Goal: Task Accomplishment & Management: Use online tool/utility

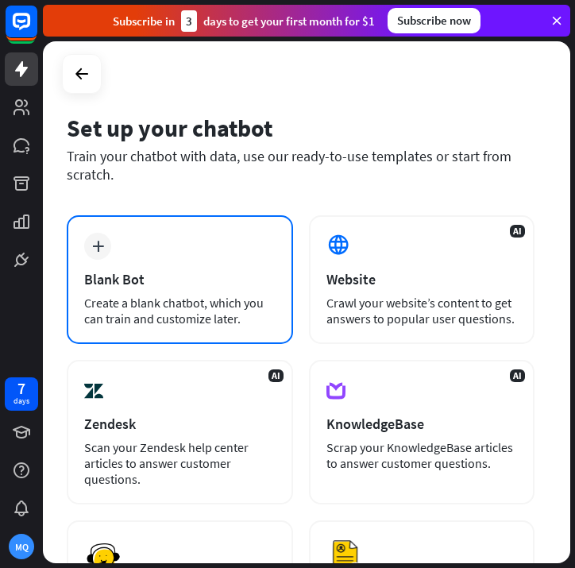
click at [108, 256] on div "plus Blank Bot Create a blank chatbot, which you can train and customize later." at bounding box center [180, 279] width 226 height 129
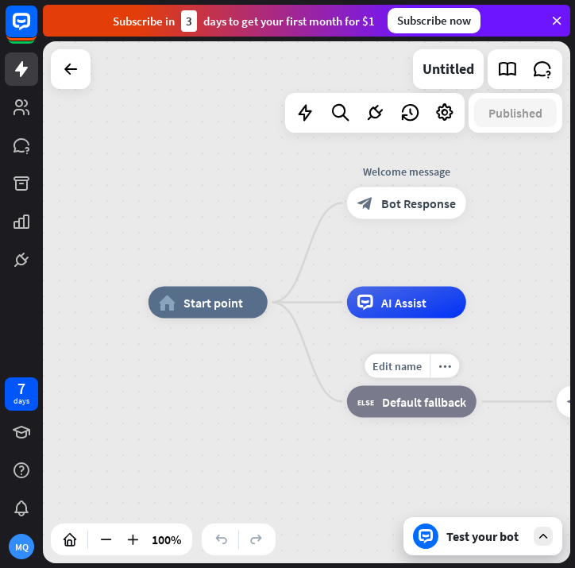
click at [293, 408] on div "home_2 Start point Welcome message block_bot_response Bot Response AI Assist Ed…" at bounding box center [413, 564] width 528 height 522
click at [63, 70] on icon at bounding box center [70, 69] width 19 height 19
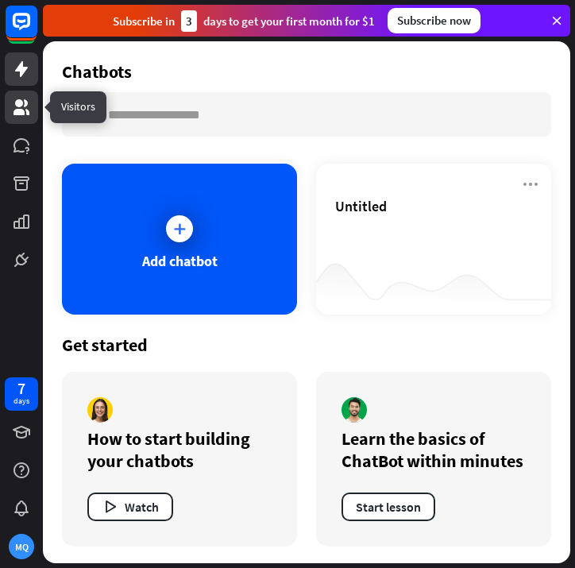
click at [20, 103] on icon at bounding box center [22, 107] width 16 height 16
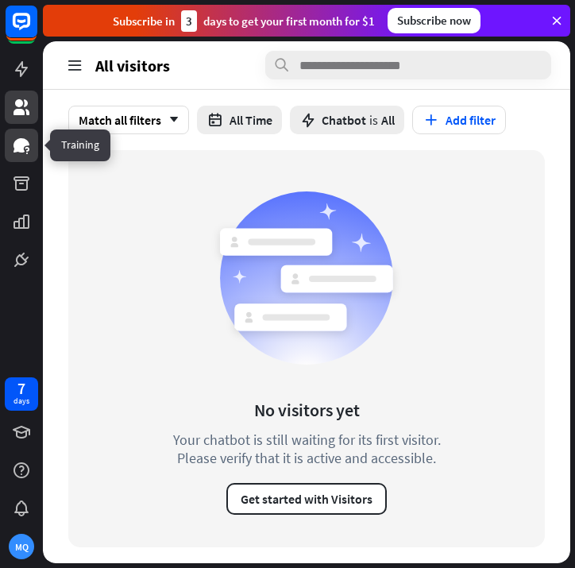
click at [22, 144] on icon at bounding box center [22, 145] width 16 height 14
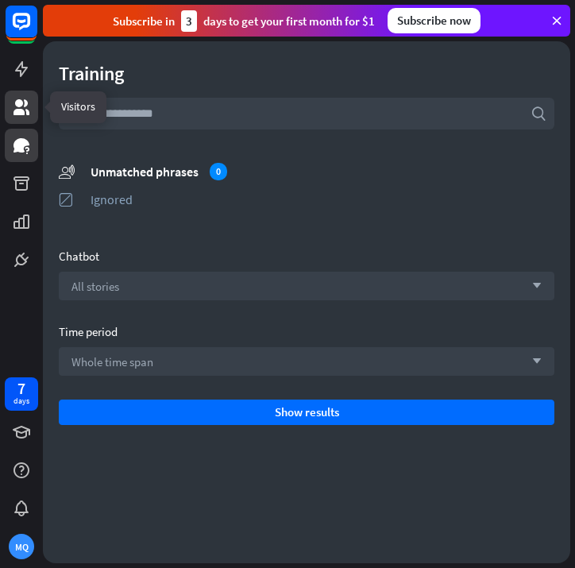
click at [30, 102] on icon at bounding box center [21, 107] width 19 height 19
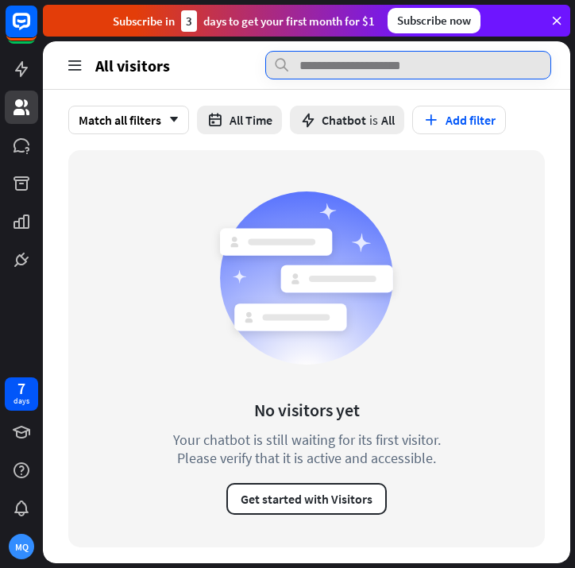
click at [375, 67] on input "text" at bounding box center [408, 65] width 286 height 29
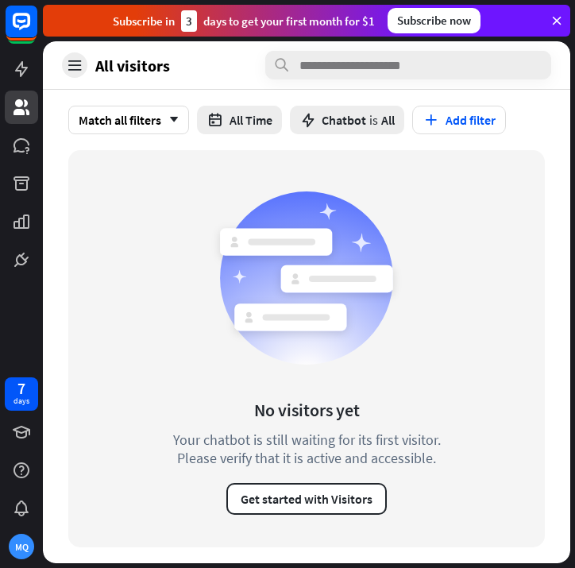
click at [62, 67] on div at bounding box center [74, 64] width 25 height 25
click at [560, 25] on icon at bounding box center [557, 21] width 14 height 14
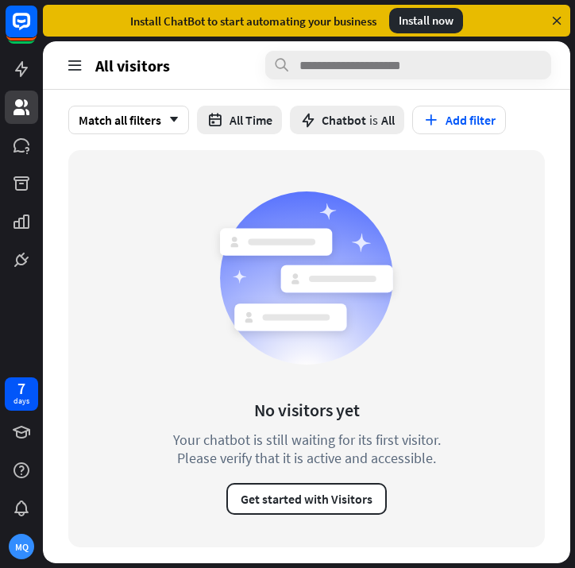
click at [563, 23] on icon at bounding box center [557, 21] width 14 height 14
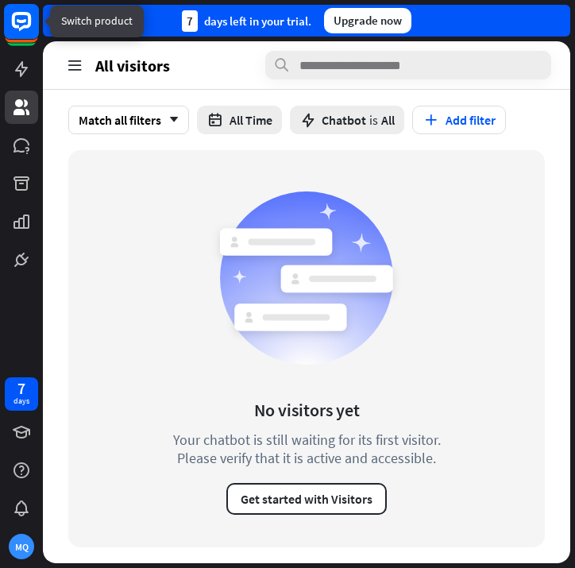
click at [17, 27] on icon at bounding box center [21, 21] width 19 height 19
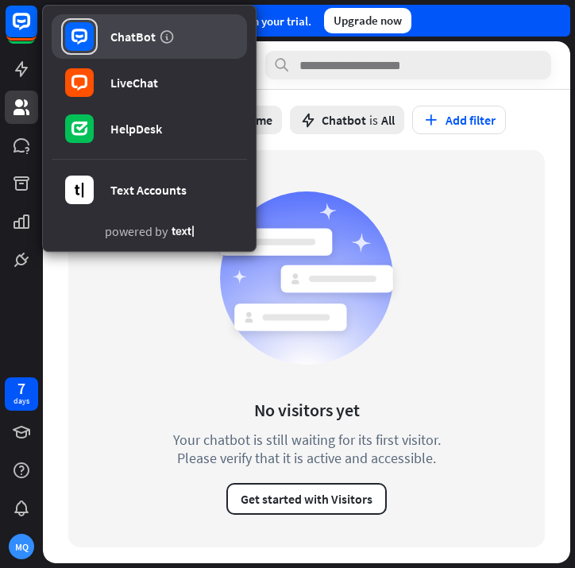
click at [113, 41] on div "ChatBot" at bounding box center [132, 37] width 45 height 16
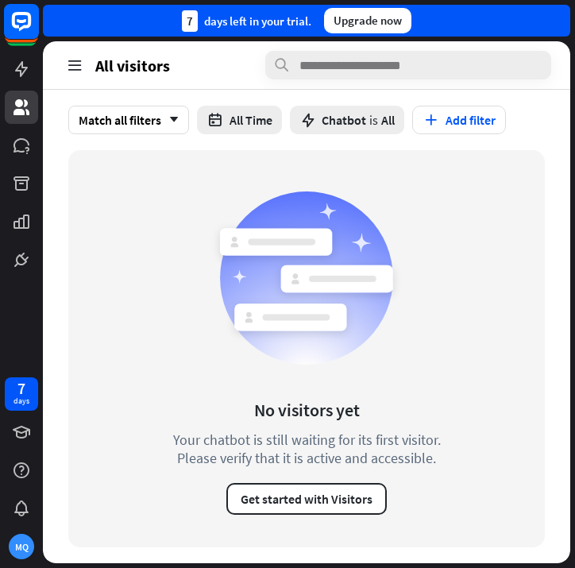
click at [21, 26] on rect at bounding box center [21, 21] width 35 height 35
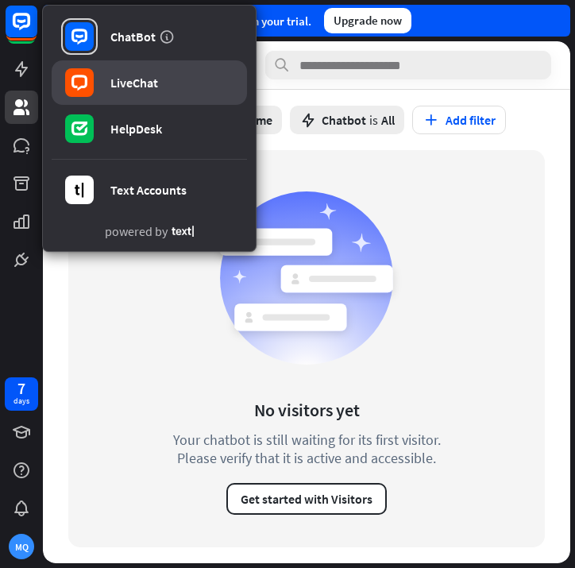
click at [119, 85] on div "LiveChat" at bounding box center [134, 83] width 48 height 16
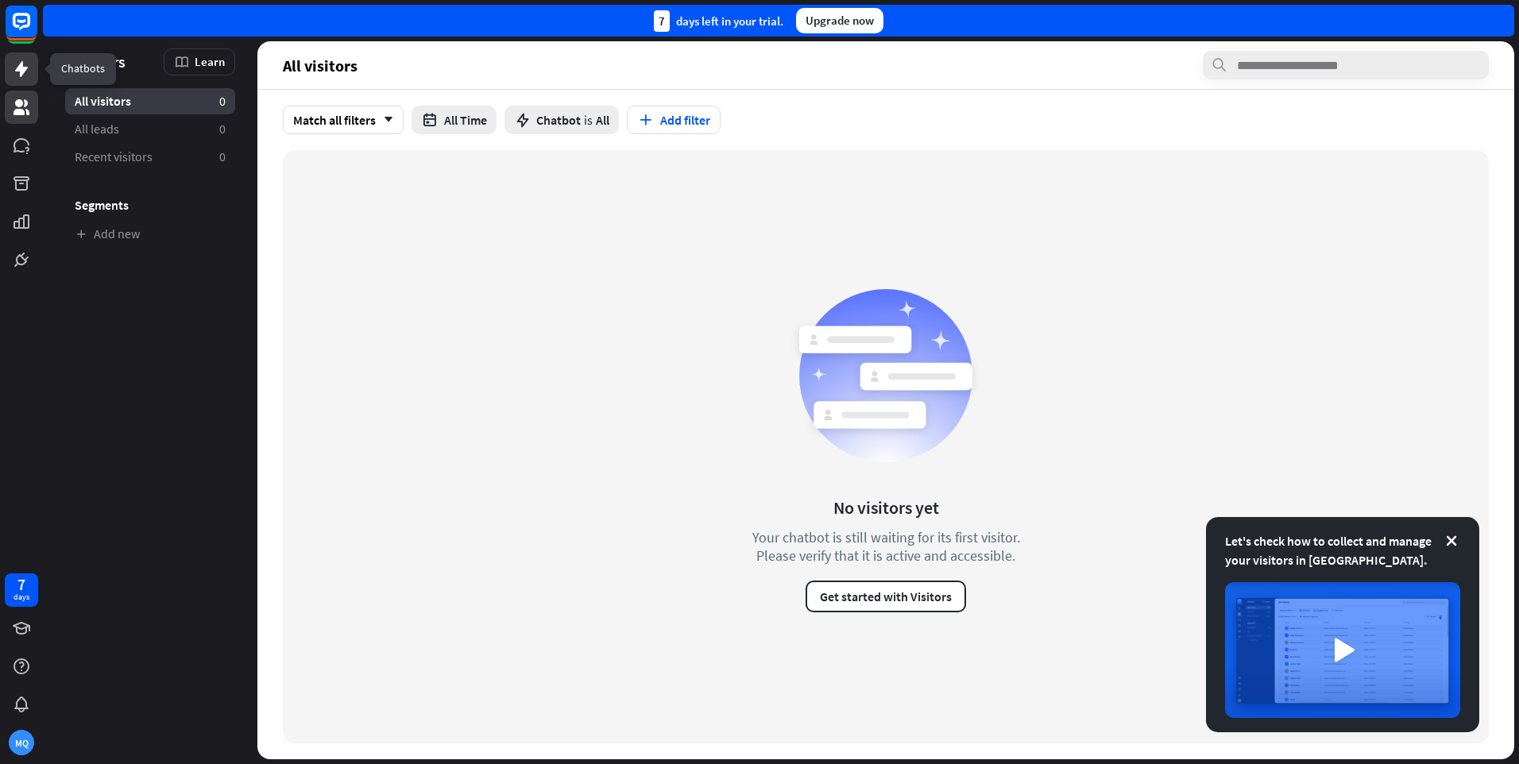
click at [21, 67] on icon at bounding box center [21, 69] width 13 height 16
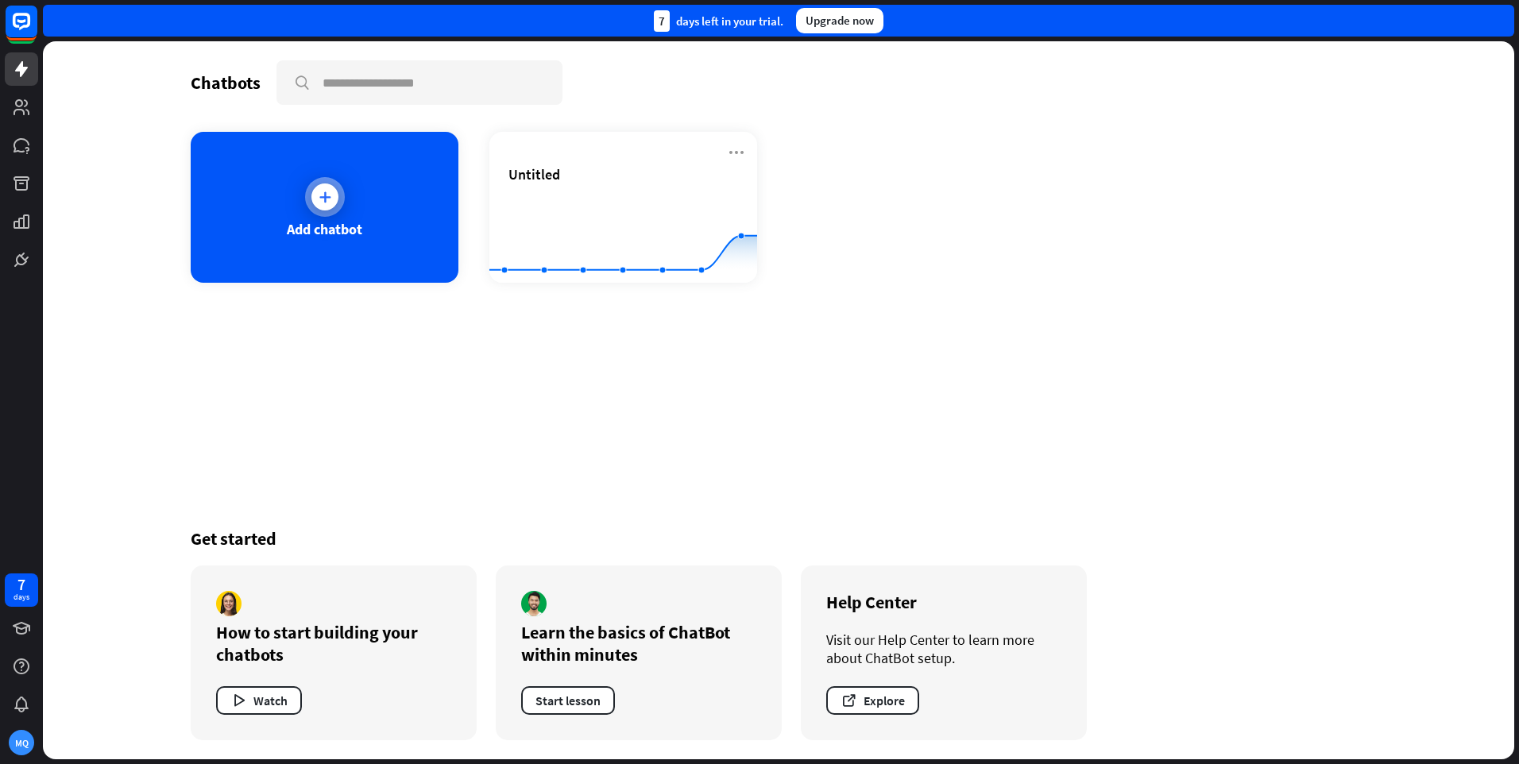
click at [313, 224] on div "Add chatbot" at bounding box center [324, 229] width 75 height 18
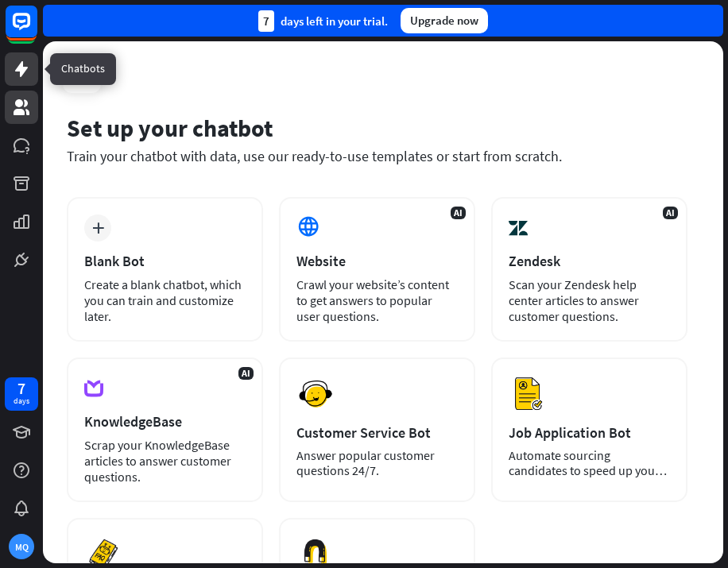
click at [18, 105] on icon at bounding box center [22, 107] width 16 height 16
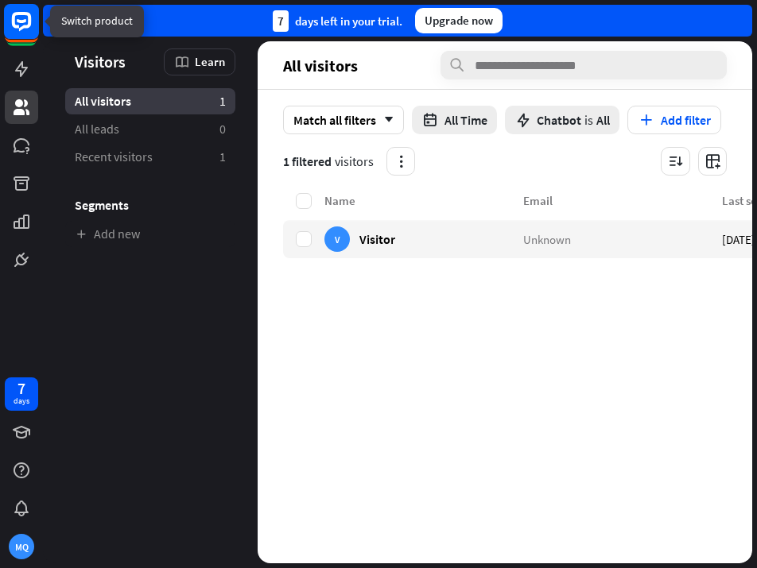
click at [16, 22] on rect at bounding box center [21, 21] width 35 height 35
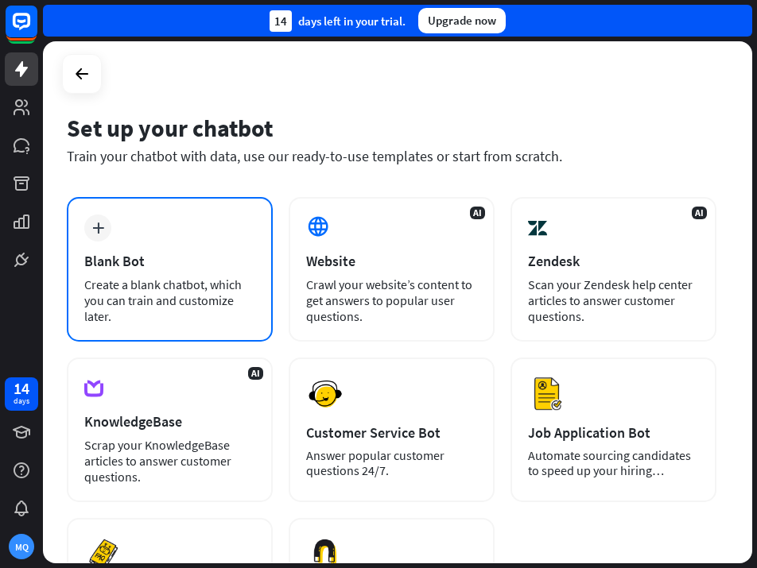
click at [117, 234] on div "plus Blank Bot Create a blank chatbot, which you can train and customize later." at bounding box center [170, 269] width 206 height 145
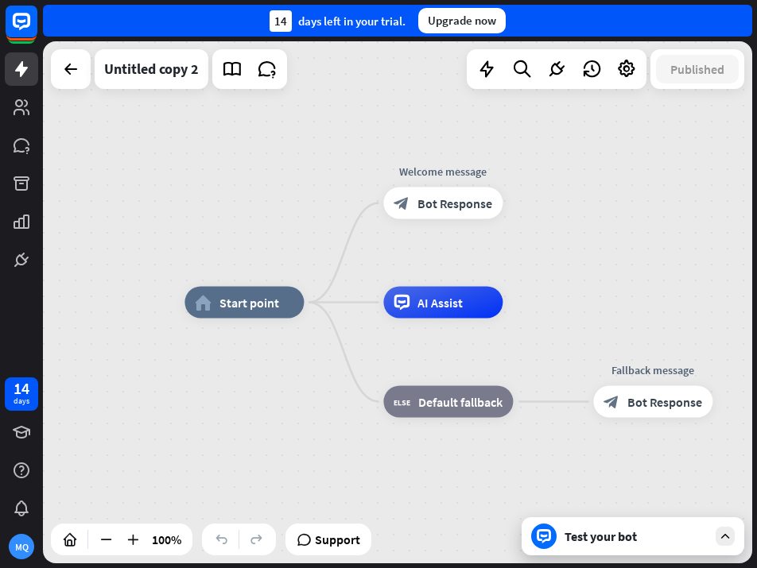
click at [623, 535] on div "Test your bot" at bounding box center [635, 536] width 143 height 16
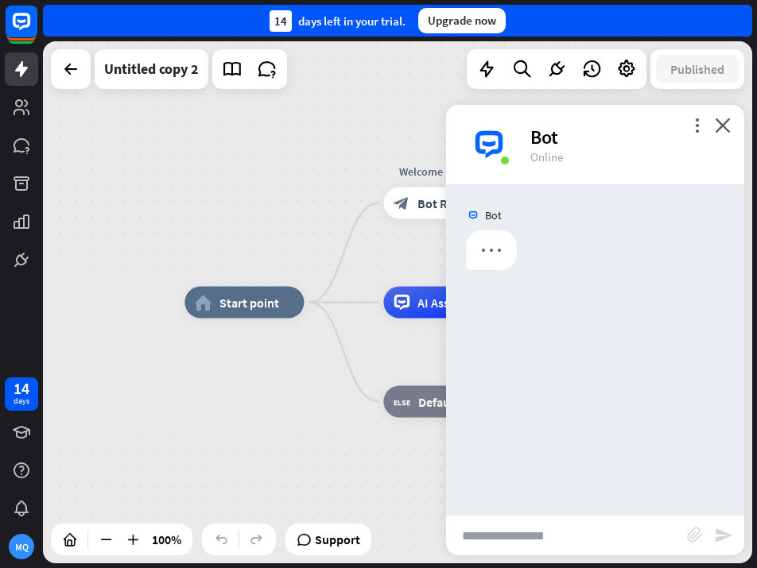
click at [616, 540] on input "text" at bounding box center [566, 536] width 241 height 40
paste input "**********"
type input "**********"
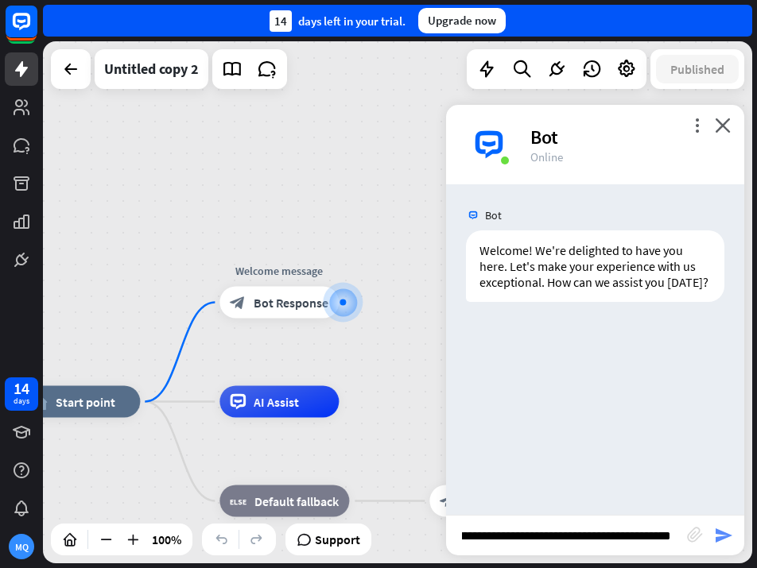
scroll to position [0, 0]
click at [722, 538] on icon "send" at bounding box center [723, 535] width 19 height 19
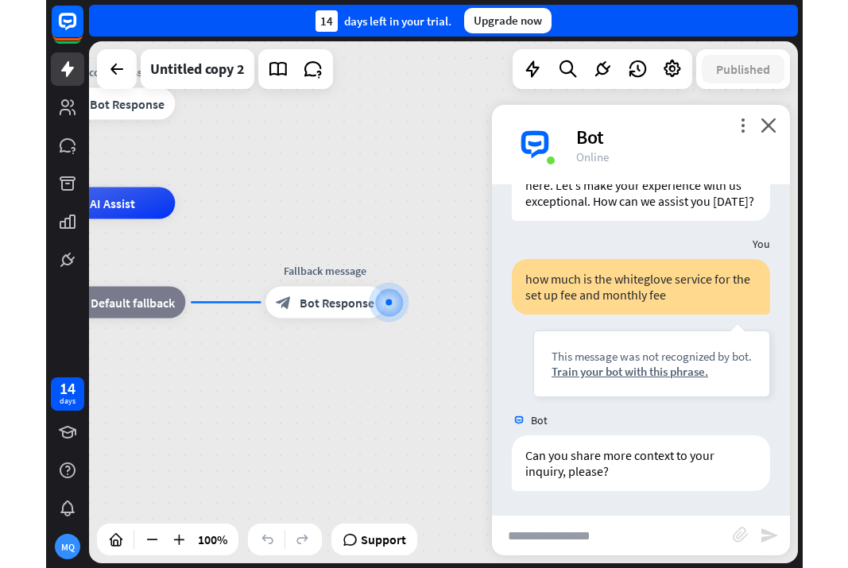
scroll to position [97, 0]
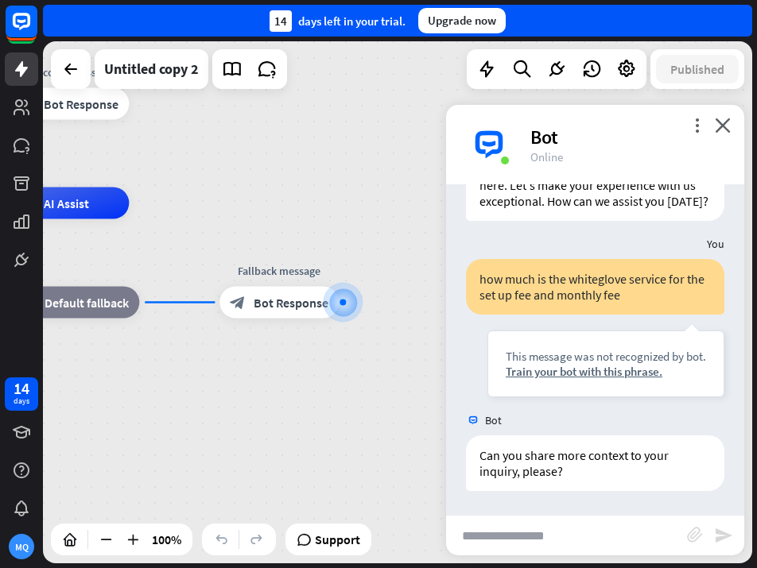
click at [311, 361] on div "home_2 Start point Welcome message block_bot_response Bot Response AI Assist bl…" at bounding box center [165, 464] width 709 height 522
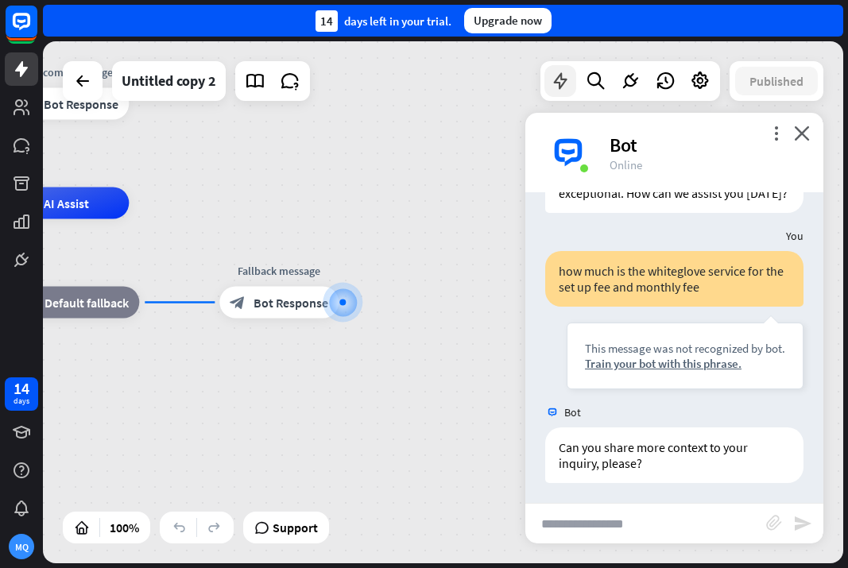
click at [563, 81] on icon at bounding box center [560, 81] width 21 height 21
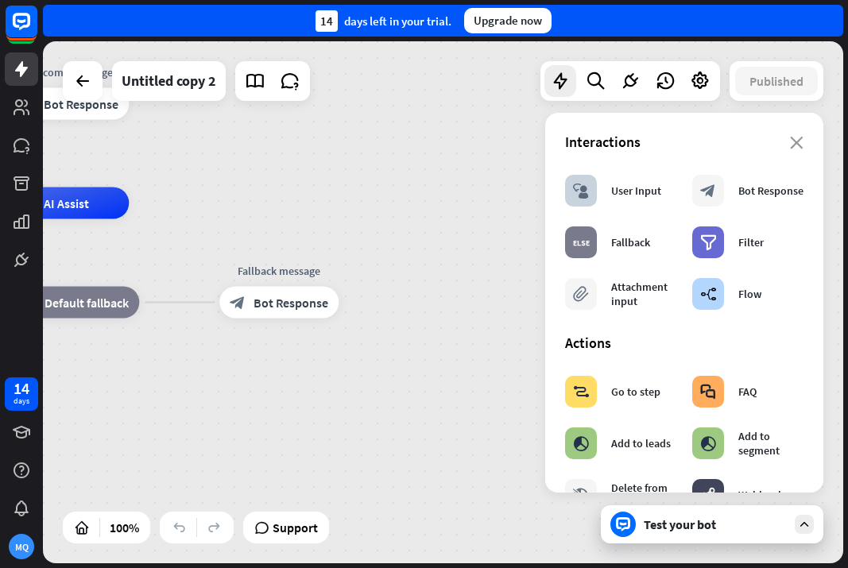
click at [756, 215] on div "block_user_input User Input block_bot_response Bot Response block_fallback Fall…" at bounding box center [684, 242] width 254 height 151
click at [424, 180] on div "home_2 Start point Welcome message block_bot_response Bot Response AI Assist bl…" at bounding box center [443, 302] width 800 height 522
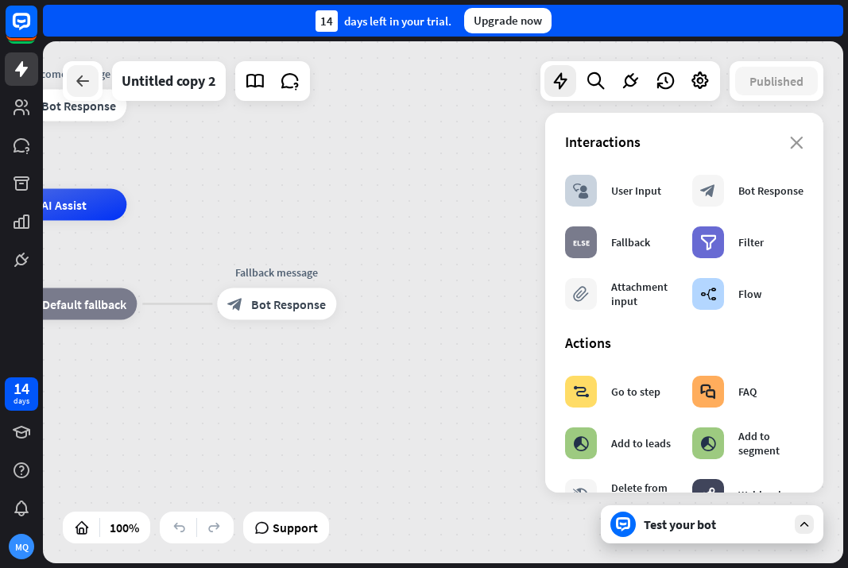
click at [68, 77] on div at bounding box center [83, 81] width 32 height 32
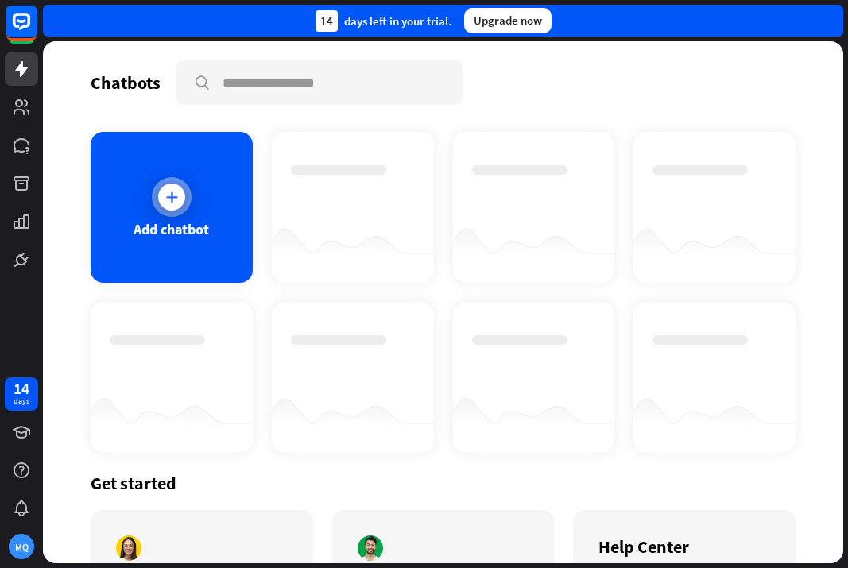
click at [168, 204] on icon at bounding box center [172, 197] width 16 height 16
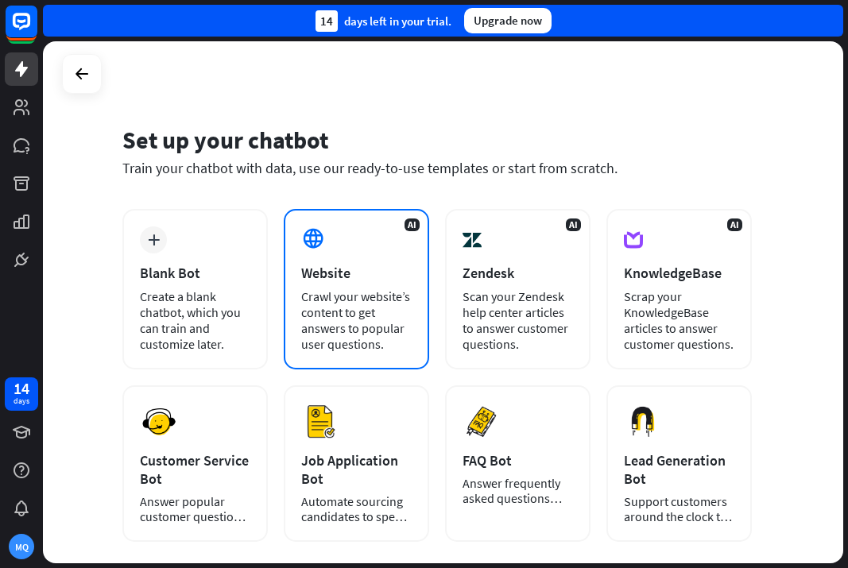
click at [317, 292] on div "Crawl your website’s content to get answers to popular user questions." at bounding box center [356, 320] width 110 height 64
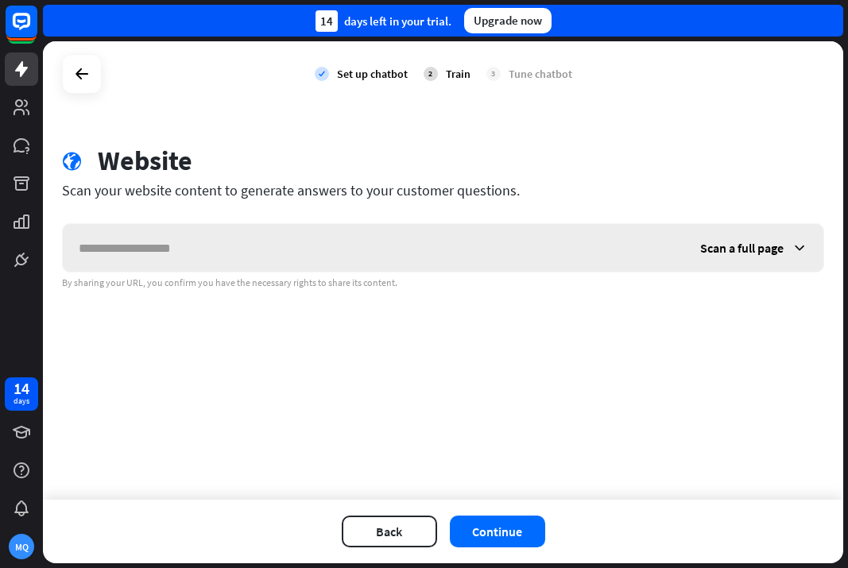
click at [728, 253] on span "Scan a full page" at bounding box center [741, 248] width 83 height 16
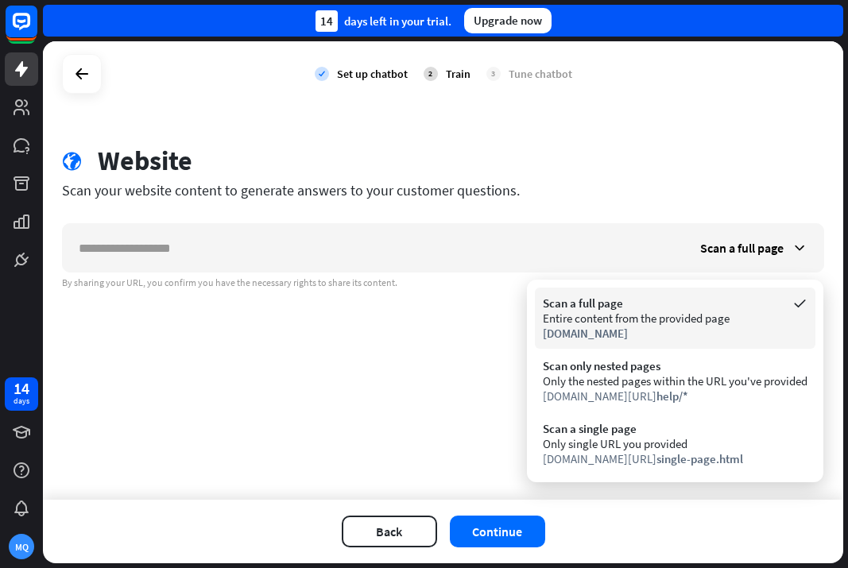
click at [628, 320] on div "Entire content from the provided page" at bounding box center [675, 318] width 265 height 15
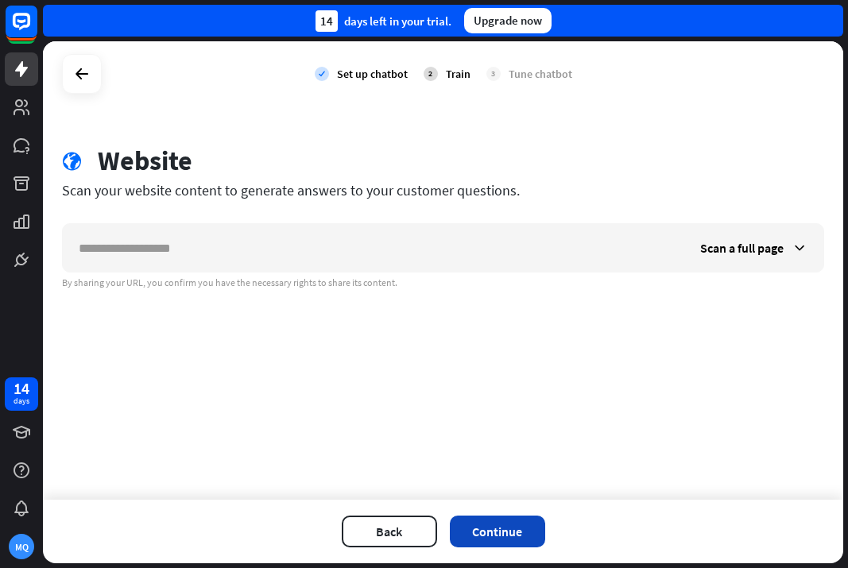
click at [492, 525] on button "Continue" at bounding box center [497, 532] width 95 height 32
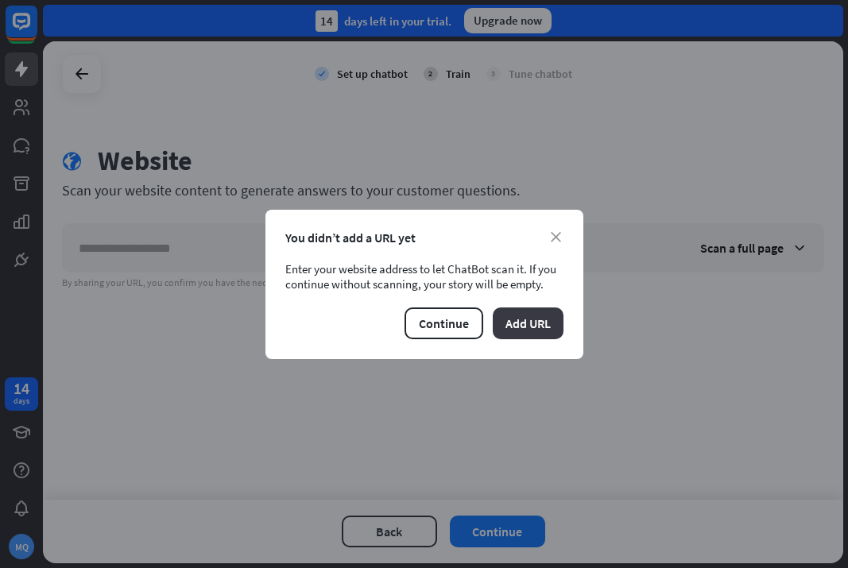
click at [512, 330] on button "Add URL" at bounding box center [528, 324] width 71 height 32
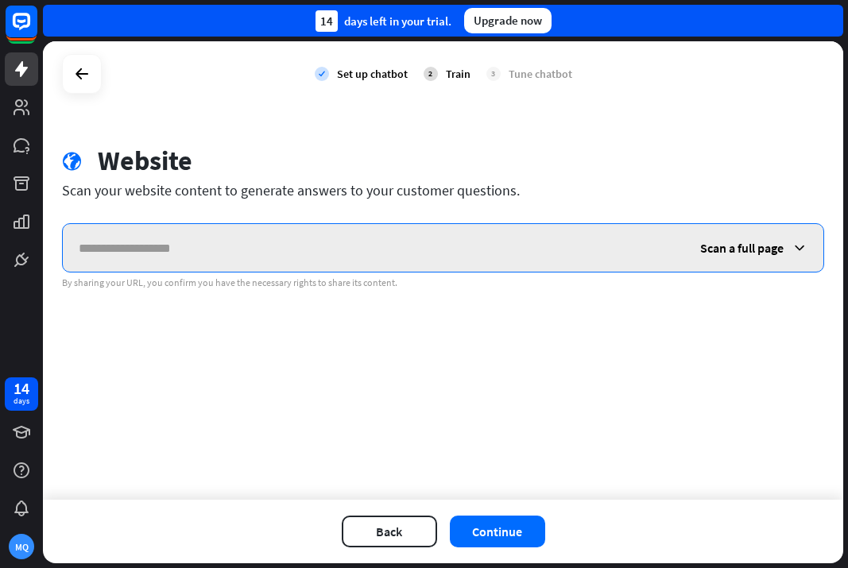
click at [188, 233] on input "text" at bounding box center [373, 248] width 621 height 48
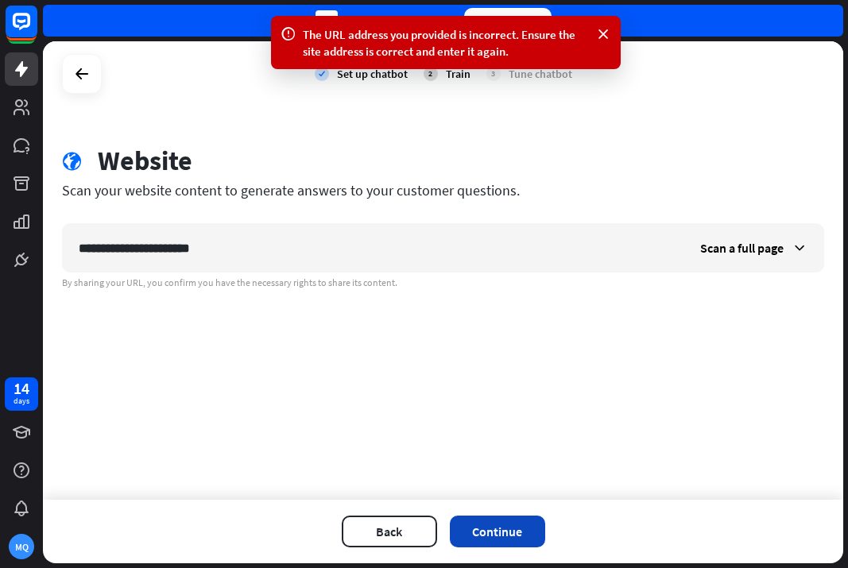
click at [505, 530] on button "Continue" at bounding box center [497, 532] width 95 height 32
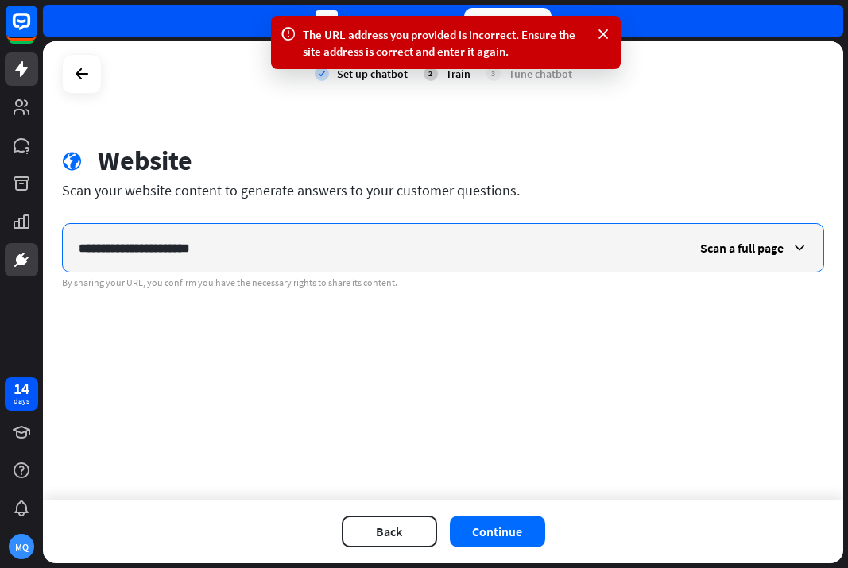
drag, startPoint x: 224, startPoint y: 255, endPoint x: 27, endPoint y: 261, distance: 197.2
click at [155, 260] on input "**********" at bounding box center [373, 248] width 621 height 48
type input "*"
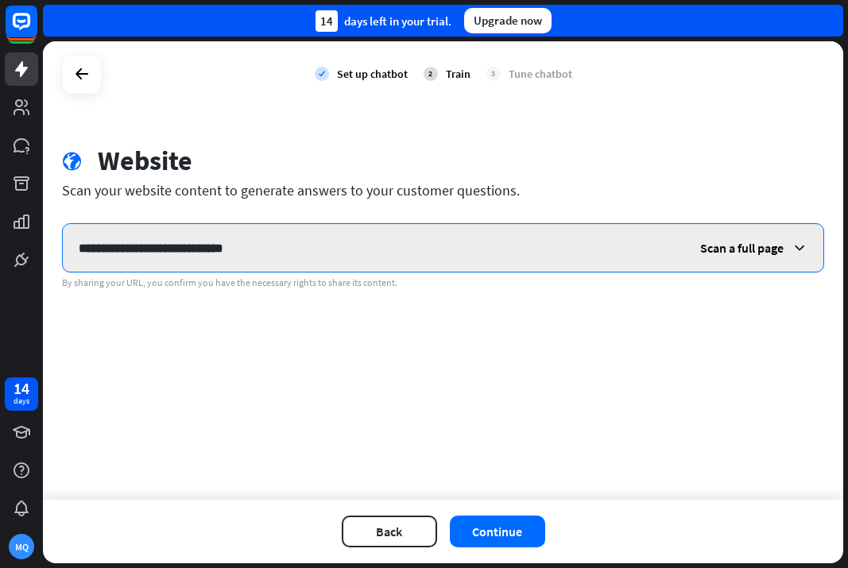
type input "**********"
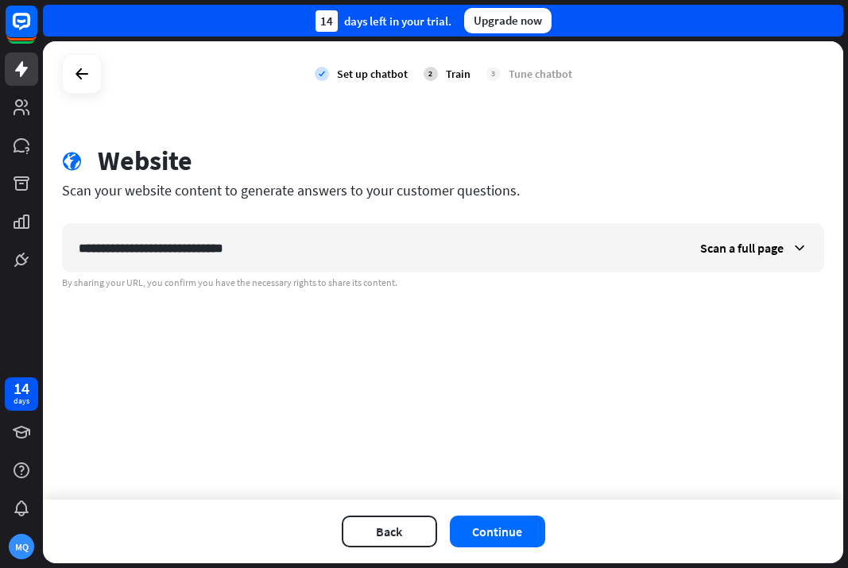
click at [141, 97] on div "check Set up chatbot 2 Train 3 Tune chatbot" at bounding box center [443, 73] width 800 height 65
click at [22, 32] on rect at bounding box center [21, 21] width 35 height 35
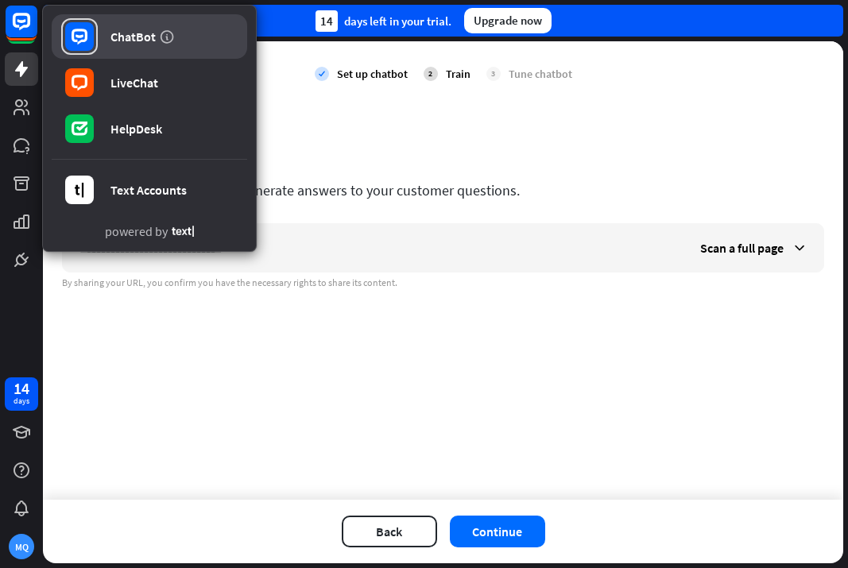
click at [124, 32] on div "ChatBot" at bounding box center [132, 37] width 45 height 16
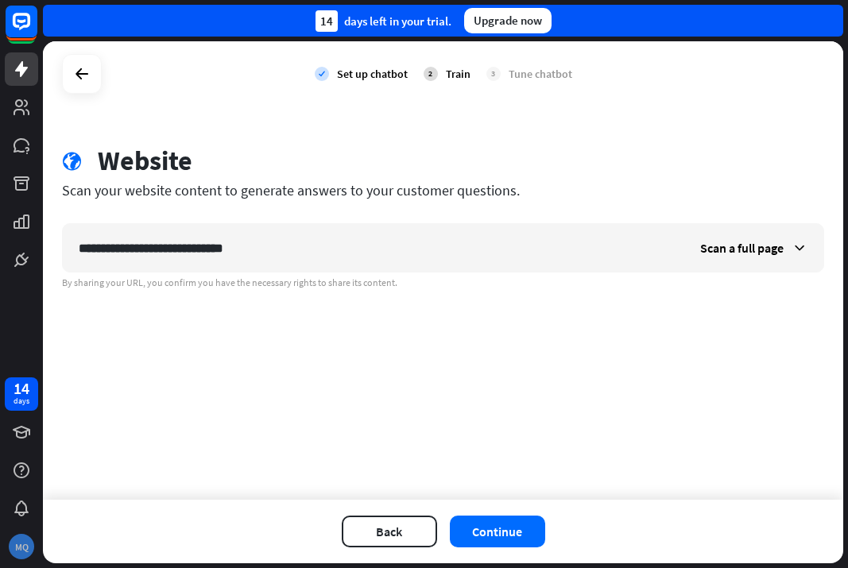
click at [22, 549] on div "MQ" at bounding box center [21, 546] width 25 height 25
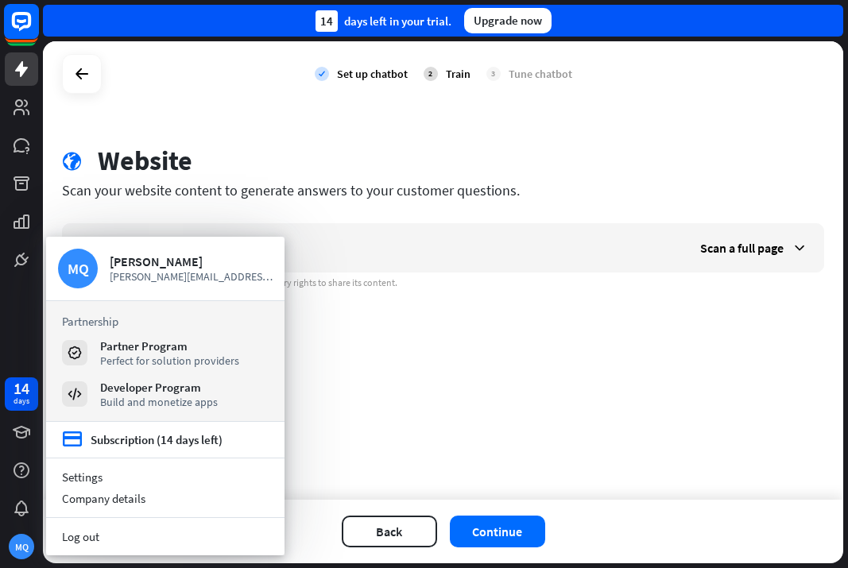
click at [14, 22] on icon at bounding box center [21, 21] width 19 height 19
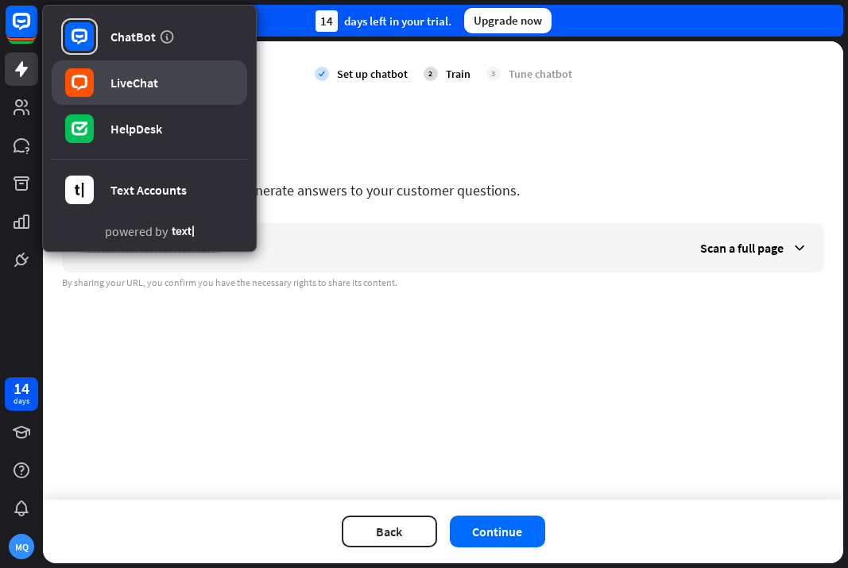
click at [124, 79] on div "LiveChat" at bounding box center [134, 83] width 48 height 16
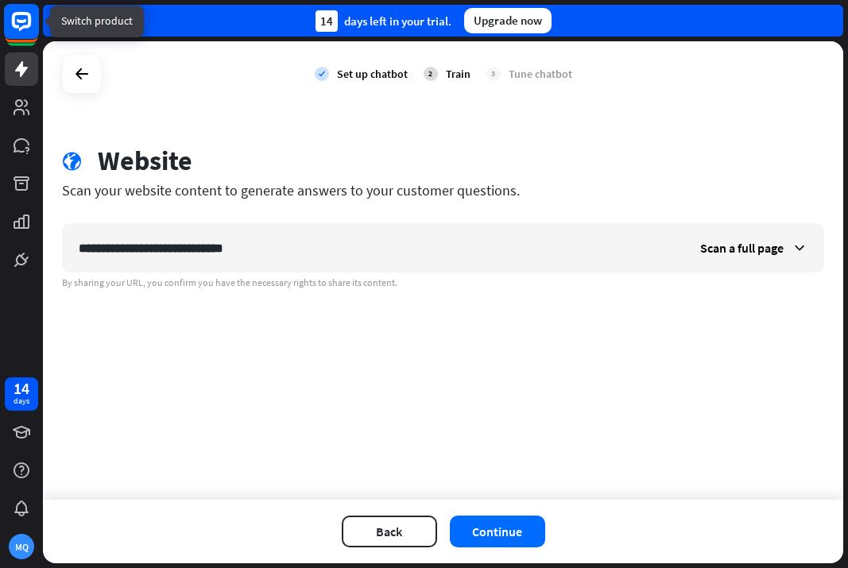
click at [17, 21] on icon at bounding box center [22, 21] width 10 height 4
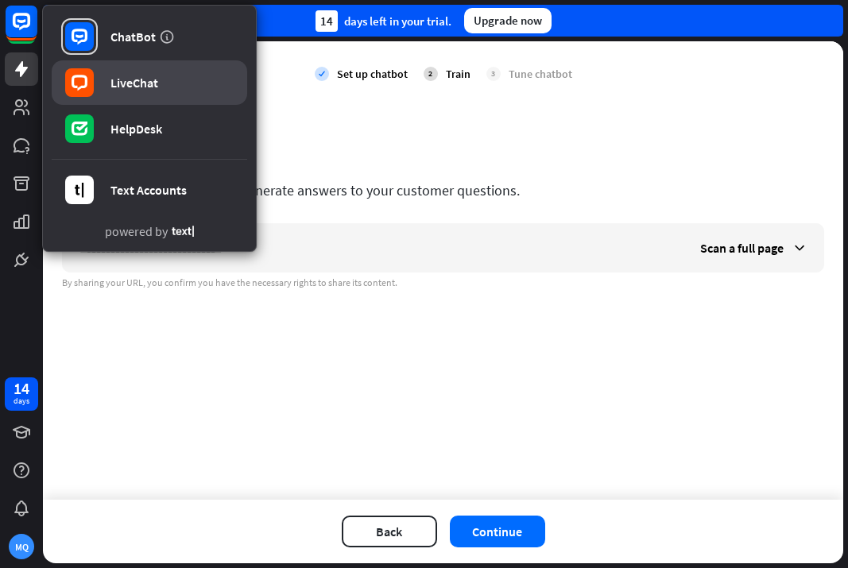
click at [119, 86] on div "LiveChat" at bounding box center [134, 83] width 48 height 16
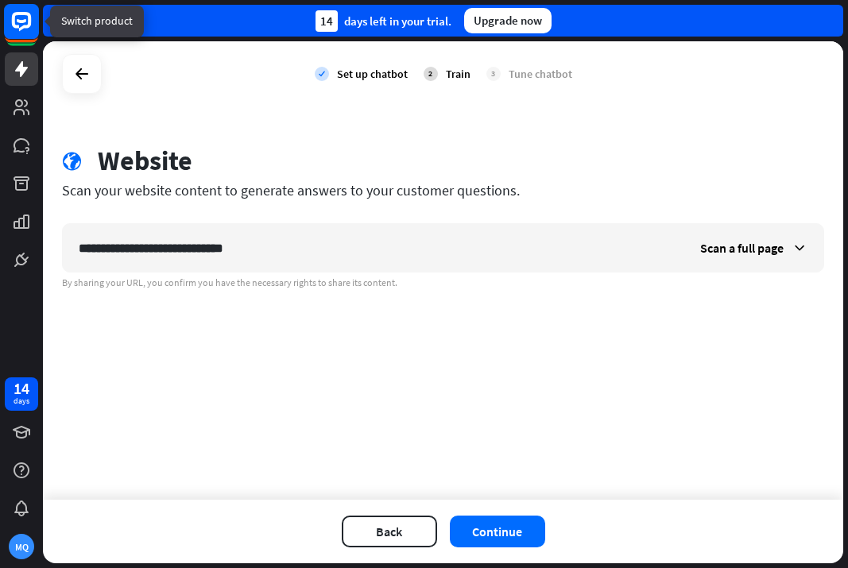
click at [26, 24] on rect at bounding box center [21, 21] width 35 height 35
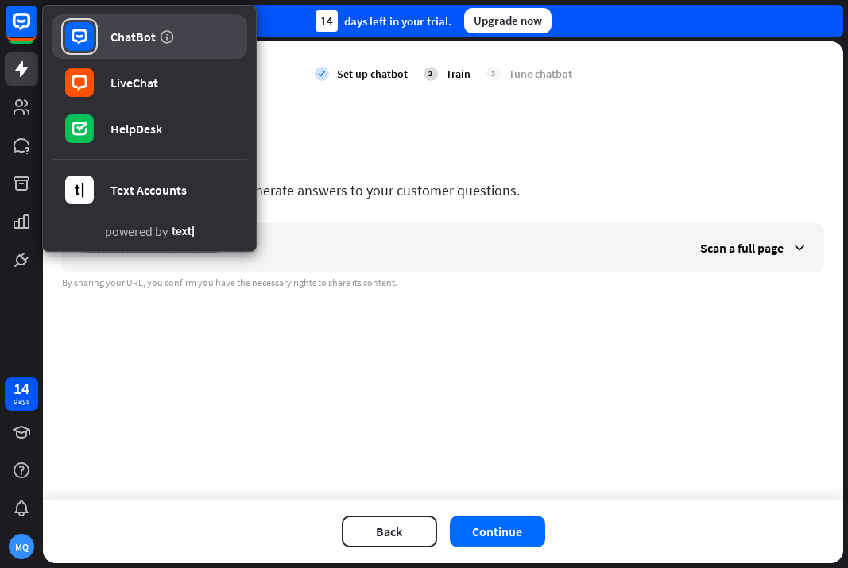
click at [122, 35] on div "ChatBot" at bounding box center [132, 37] width 45 height 16
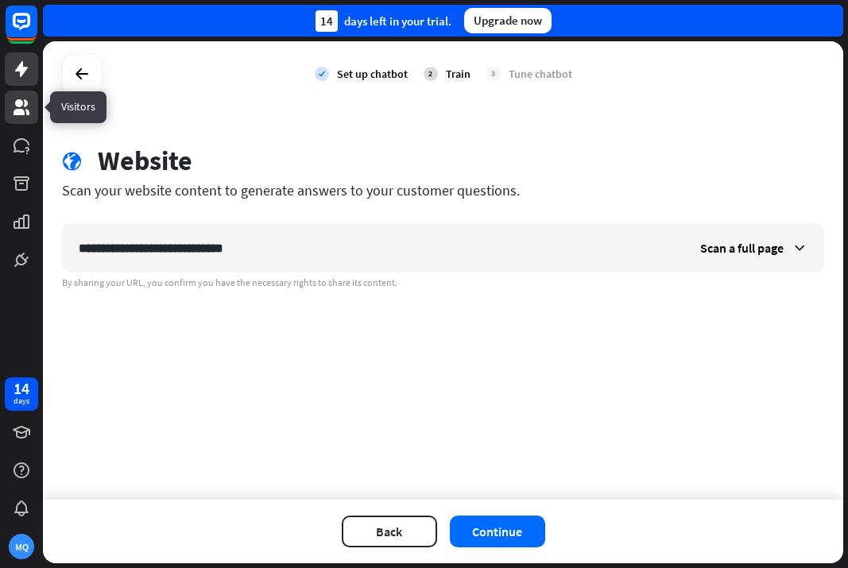
click at [21, 113] on icon at bounding box center [22, 107] width 16 height 16
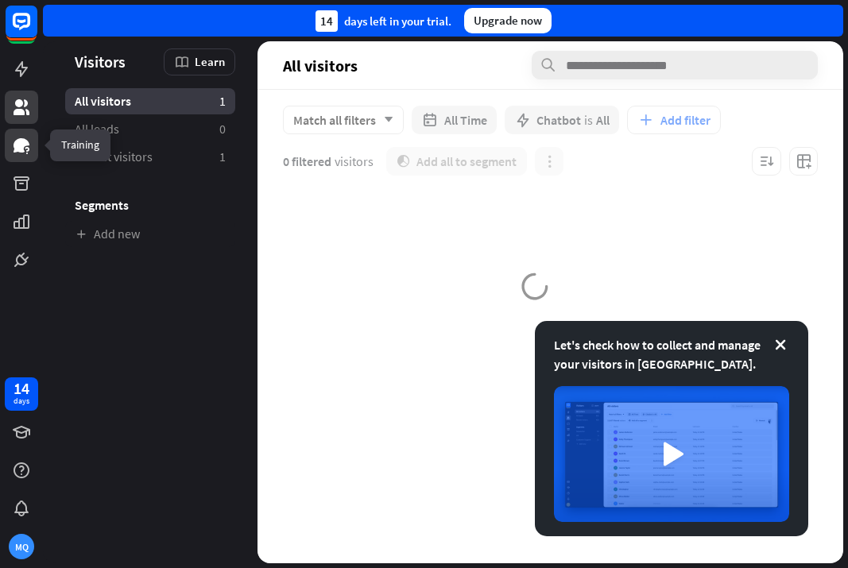
click at [17, 153] on icon at bounding box center [21, 145] width 19 height 19
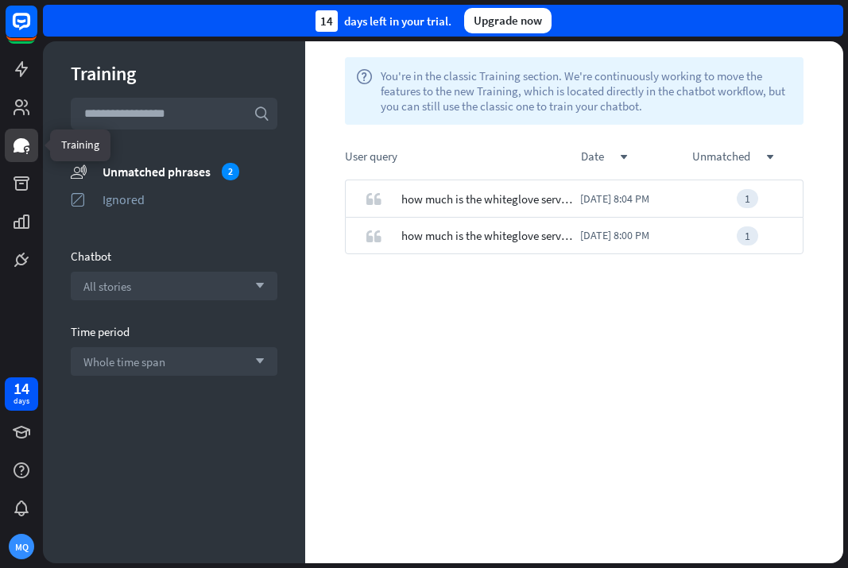
click at [24, 140] on icon at bounding box center [22, 145] width 16 height 14
click at [452, 205] on span "how much is the whiteglove service for the set up fee and monthly fee" at bounding box center [504, 198] width 207 height 37
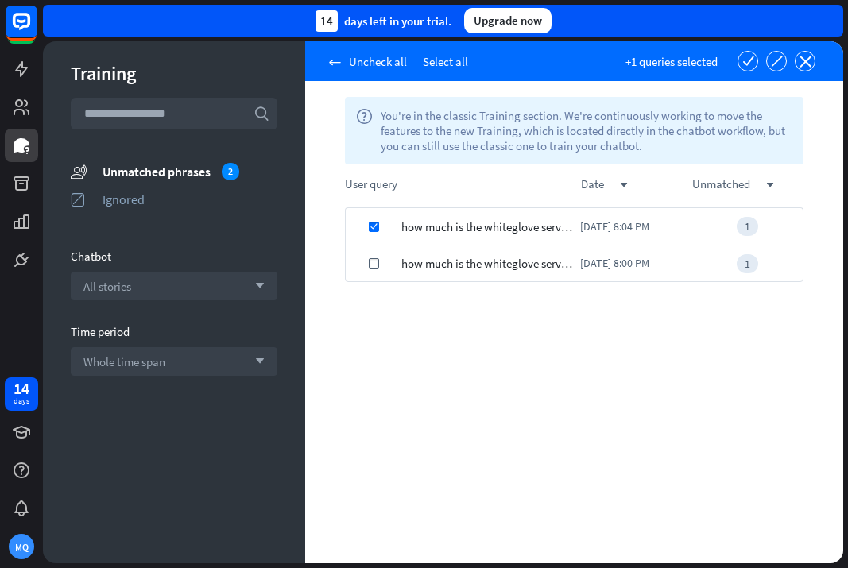
drag, startPoint x: 357, startPoint y: 277, endPoint x: 377, endPoint y: 247, distance: 36.6
click at [358, 275] on div "check" at bounding box center [374, 263] width 56 height 37
click at [756, 56] on icon "close" at bounding box center [805, 62] width 12 height 12
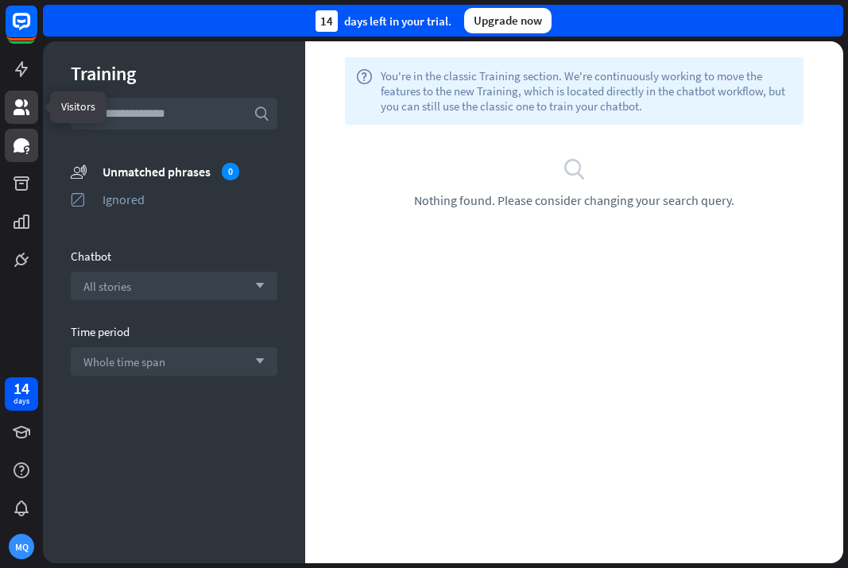
click at [28, 105] on icon at bounding box center [21, 107] width 19 height 19
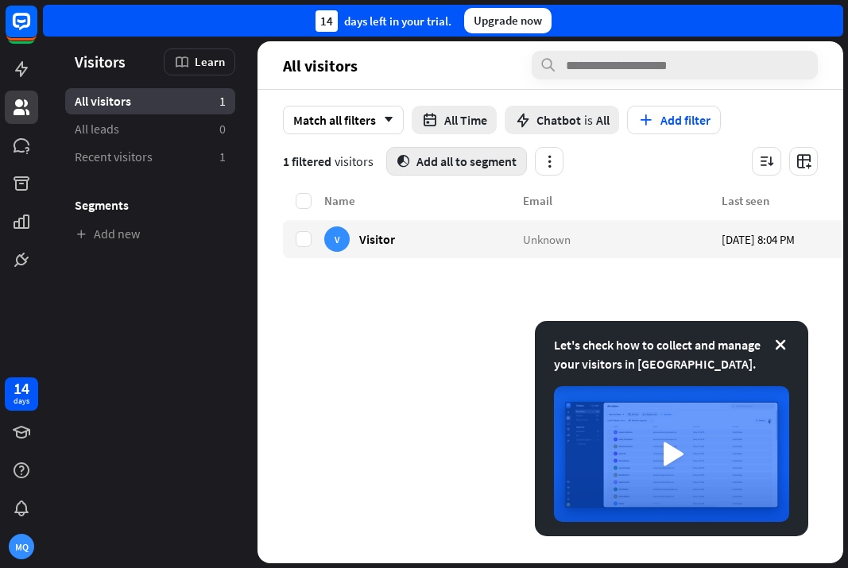
click at [466, 160] on button "segment Add all to segment" at bounding box center [456, 161] width 141 height 29
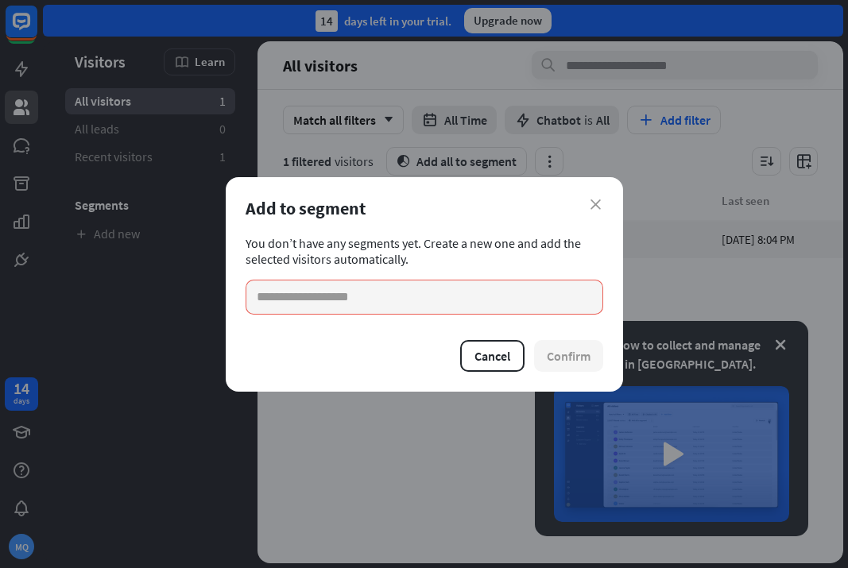
click at [591, 211] on div "Add to segment" at bounding box center [425, 208] width 358 height 22
click at [594, 198] on div "Add to segment" at bounding box center [425, 208] width 358 height 22
click at [596, 204] on icon "close" at bounding box center [595, 204] width 10 height 10
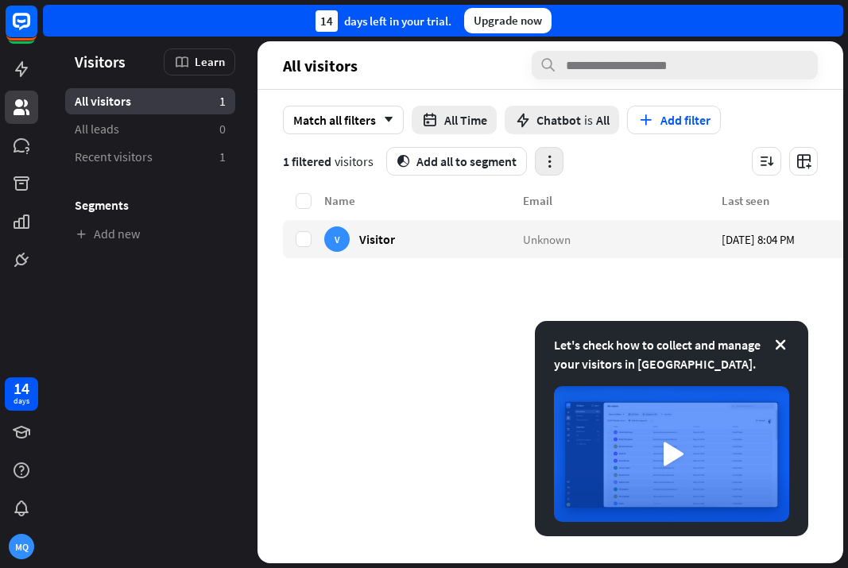
click at [542, 159] on icon "button" at bounding box center [549, 161] width 17 height 17
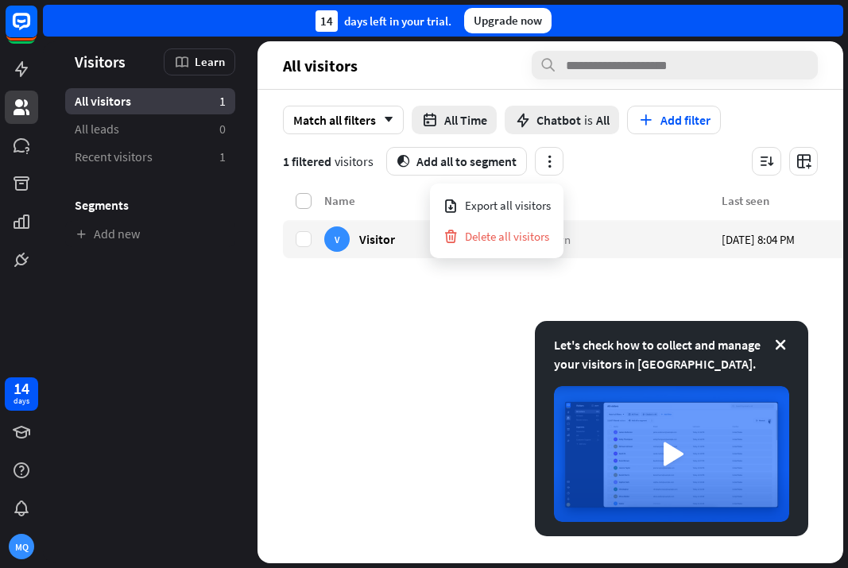
click at [311, 199] on label at bounding box center [304, 201] width 16 height 16
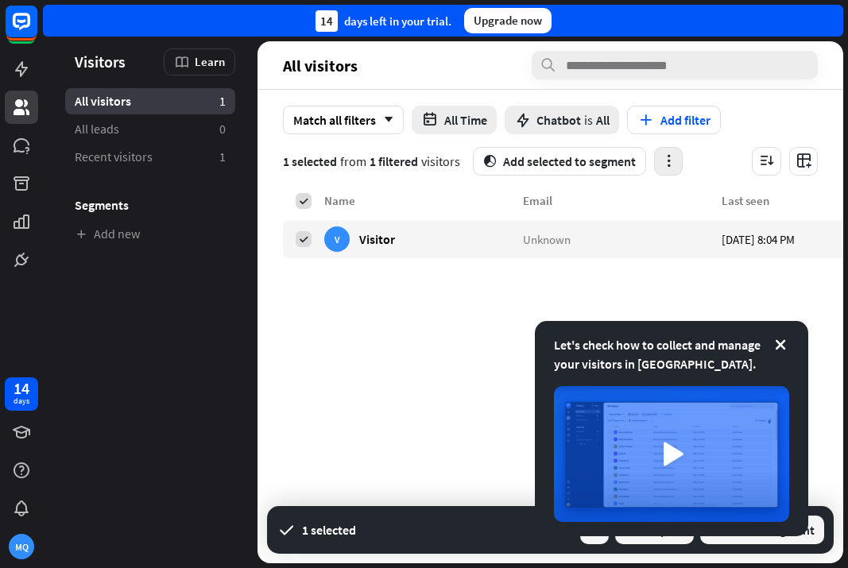
click at [674, 158] on icon "button" at bounding box center [668, 161] width 17 height 17
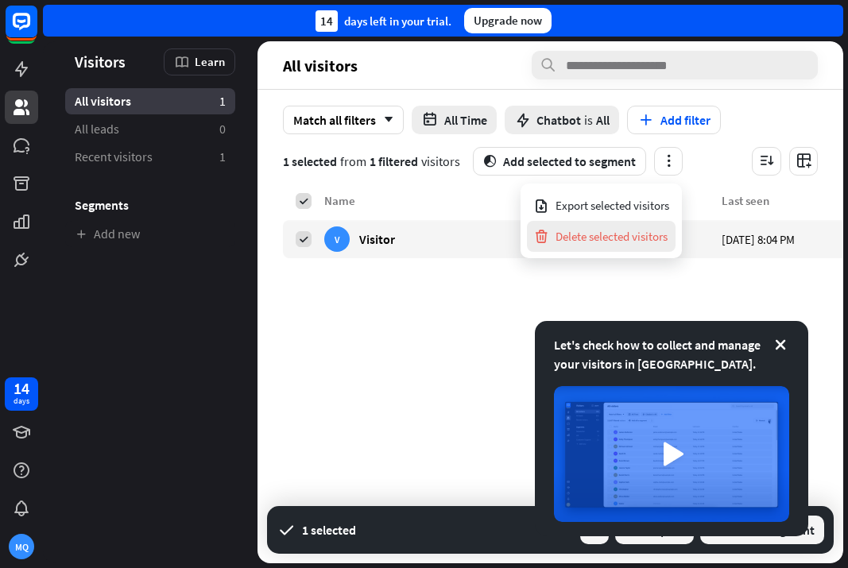
click at [585, 234] on div "Delete selected visitors" at bounding box center [600, 236] width 134 height 31
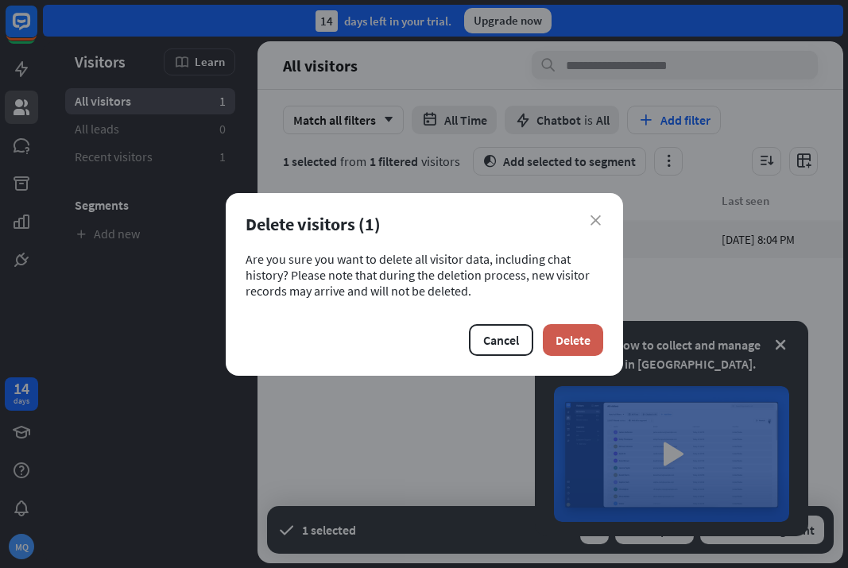
click at [580, 335] on button "Delete" at bounding box center [573, 340] width 60 height 32
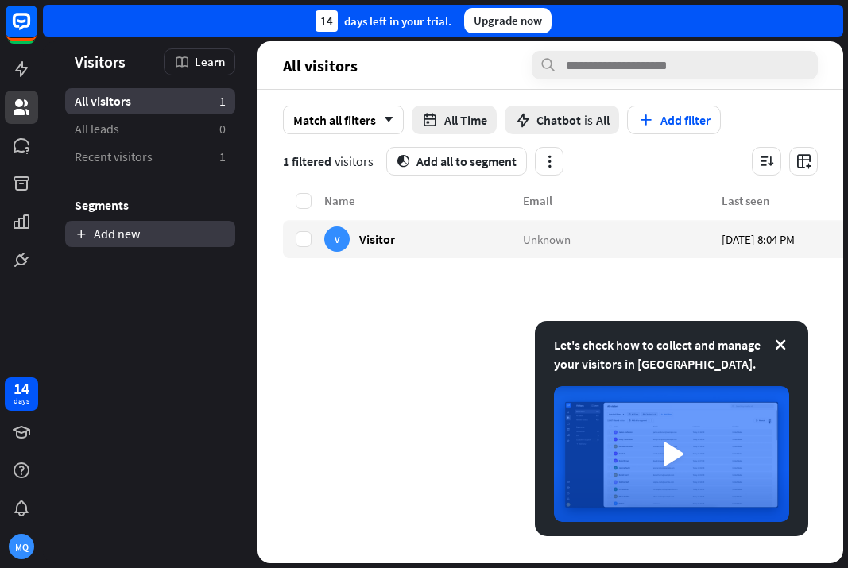
click at [132, 237] on link "Add new" at bounding box center [150, 234] width 170 height 26
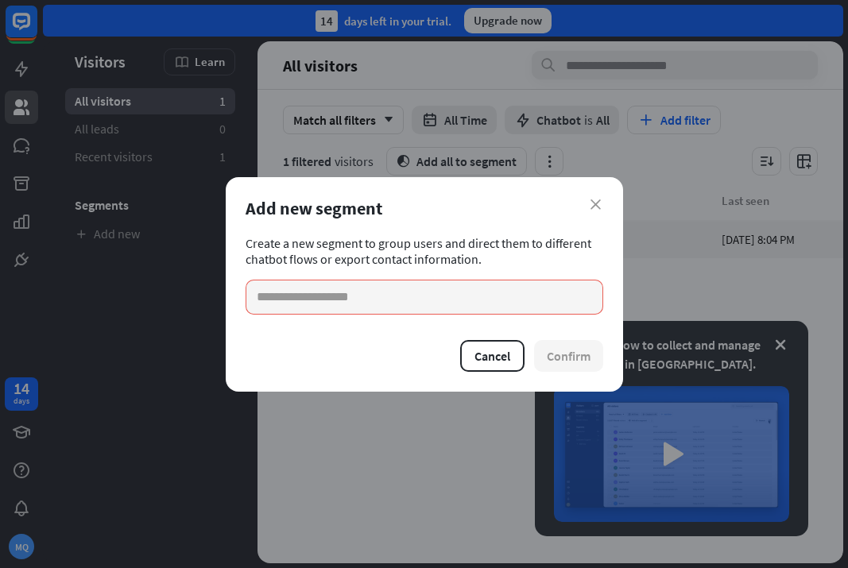
drag, startPoint x: 590, startPoint y: 211, endPoint x: 395, endPoint y: 137, distance: 209.0
click at [590, 210] on div "Add new segment" at bounding box center [425, 208] width 358 height 22
click at [598, 205] on icon "close" at bounding box center [595, 204] width 10 height 10
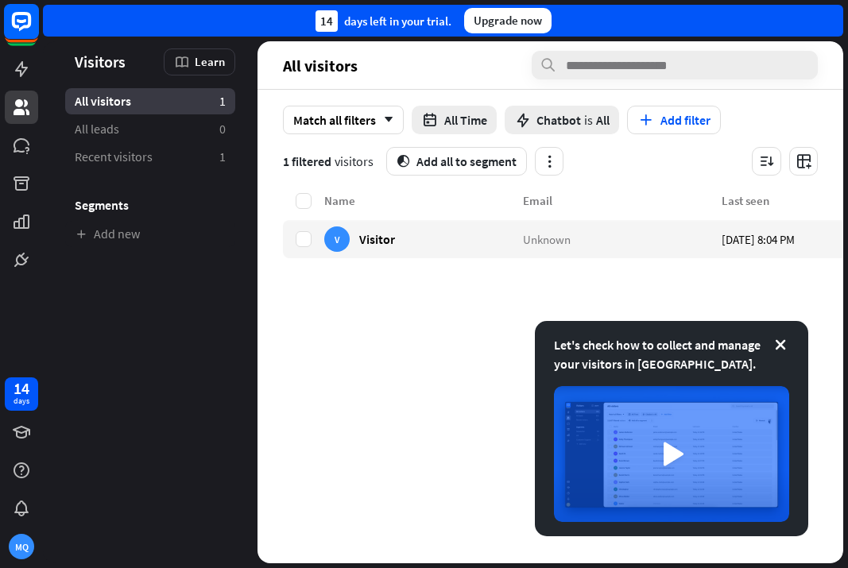
click at [38, 40] on div at bounding box center [21, 21] width 37 height 37
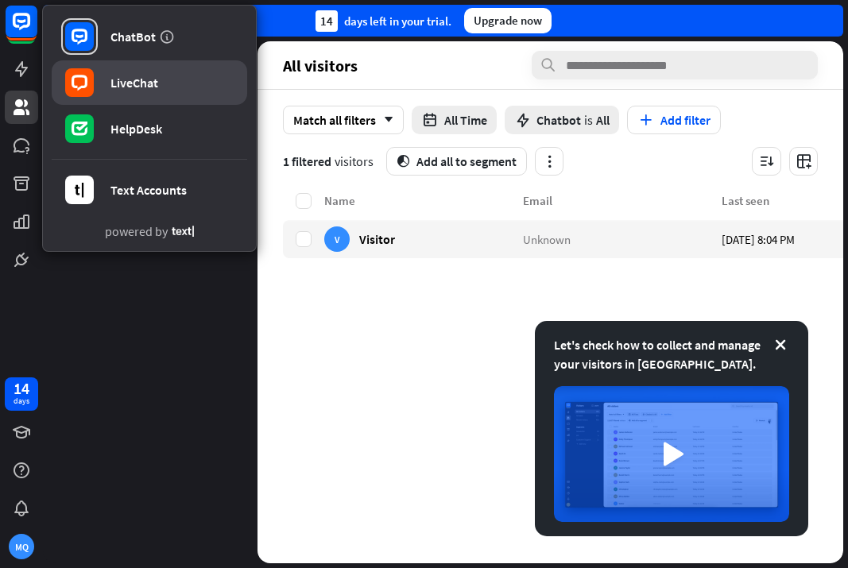
click at [160, 78] on link "LiveChat" at bounding box center [149, 82] width 195 height 45
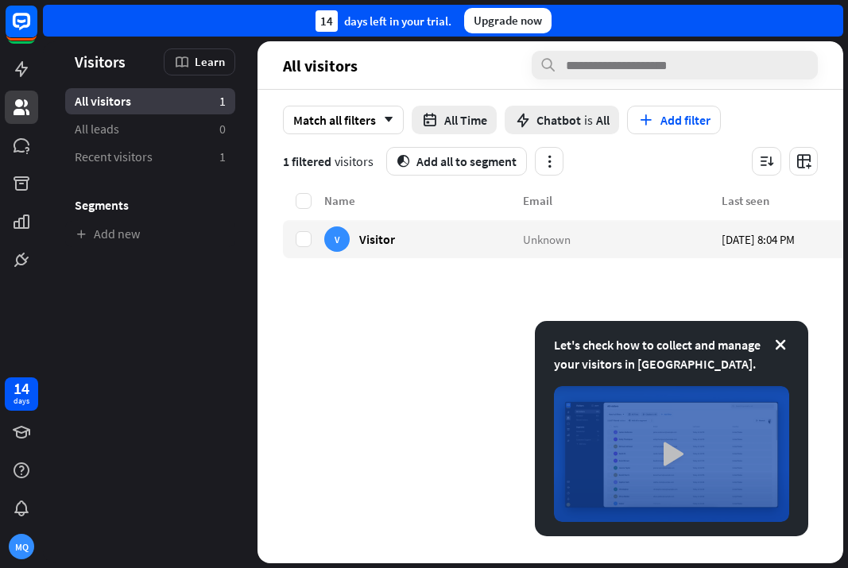
click at [714, 415] on img at bounding box center [671, 454] width 235 height 136
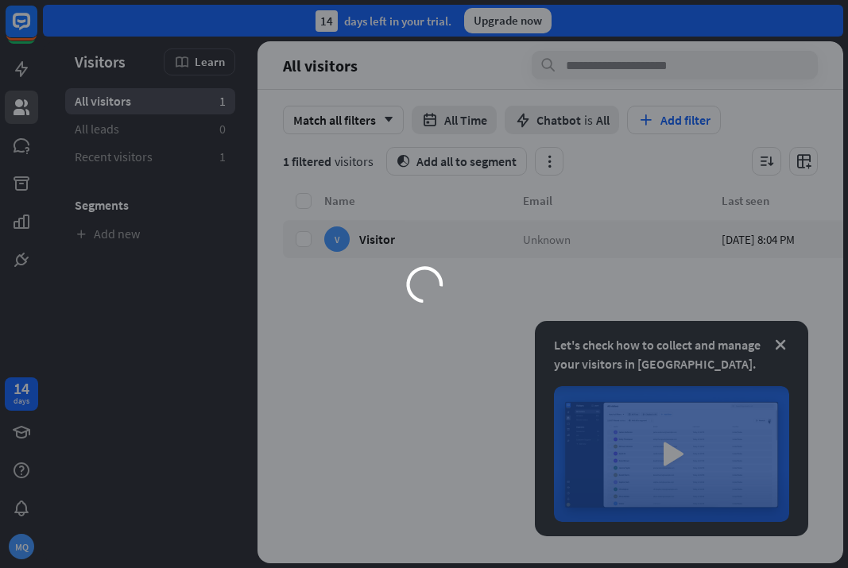
click at [756, 346] on div "loader" at bounding box center [424, 284] width 848 height 568
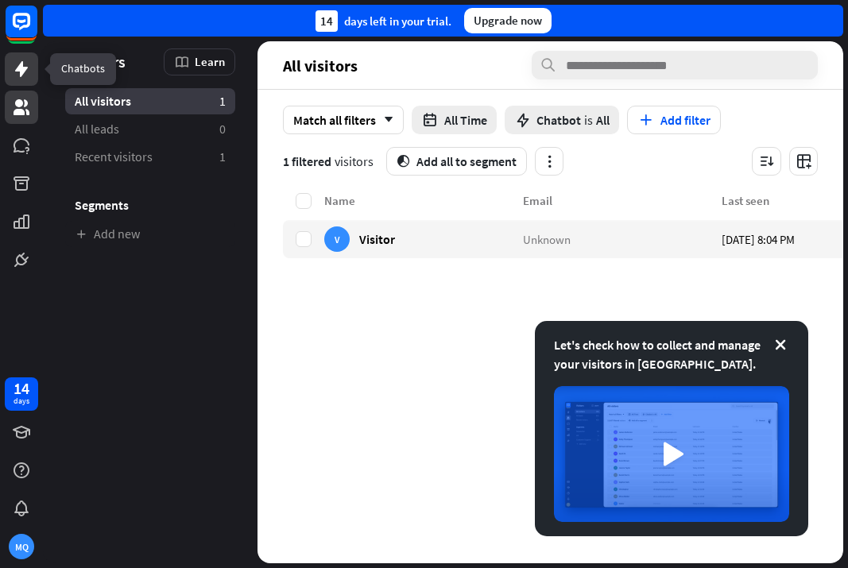
click at [26, 68] on icon at bounding box center [21, 69] width 13 height 16
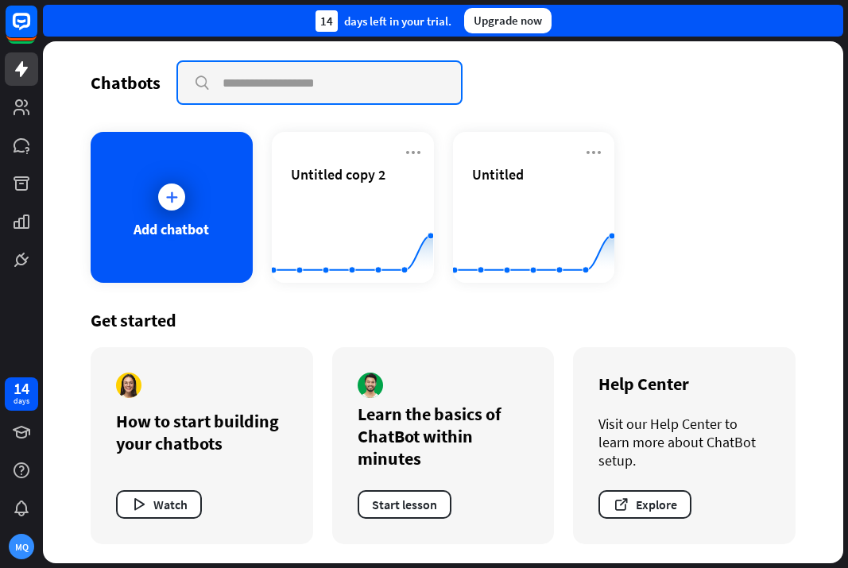
click at [301, 91] on input "text" at bounding box center [319, 82] width 283 height 41
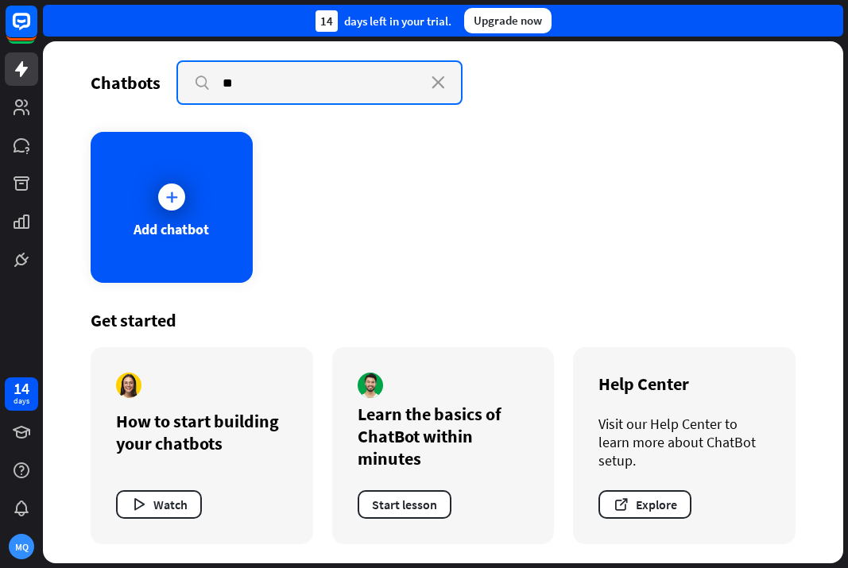
type input "*"
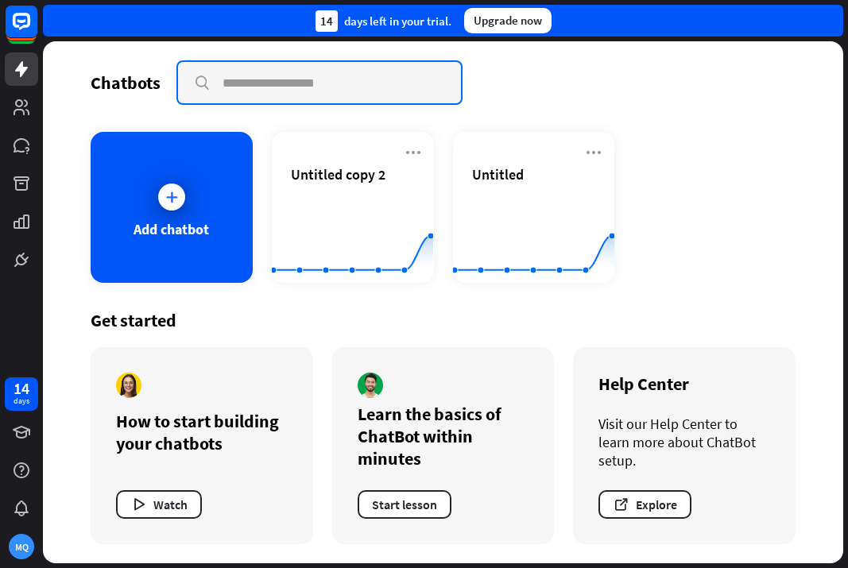
type input "*"
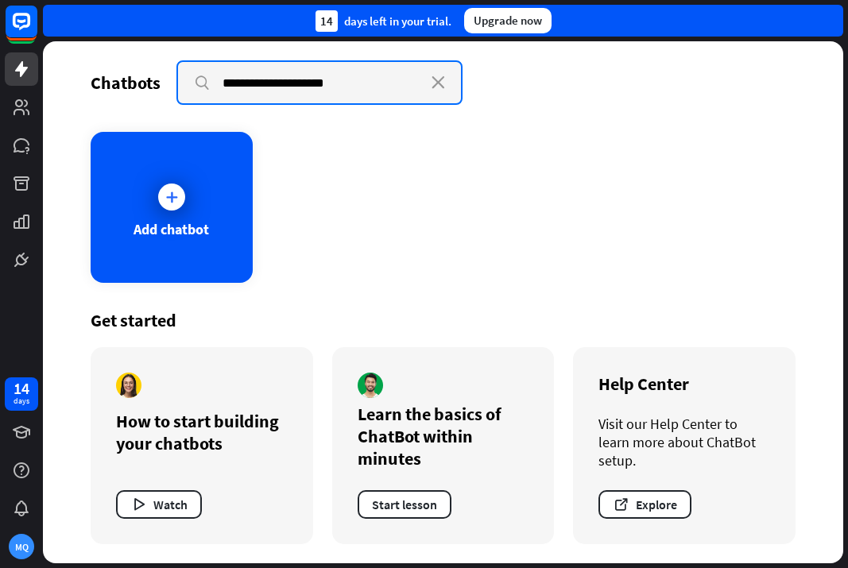
type input "**********"
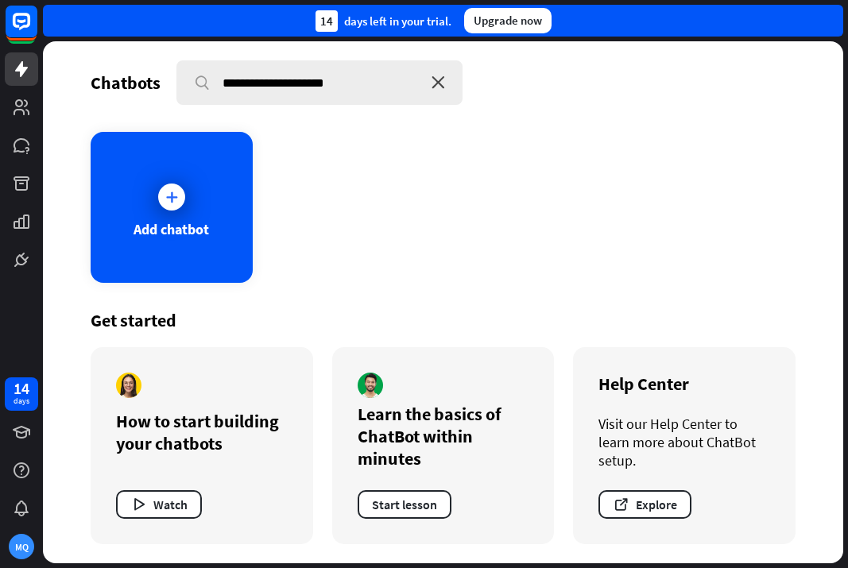
click at [436, 87] on icon "close" at bounding box center [439, 82] width 14 height 13
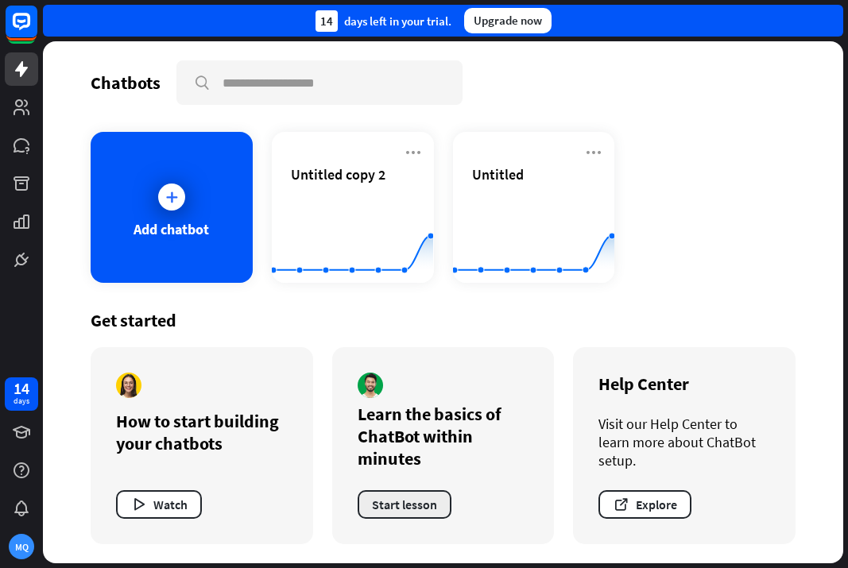
click at [396, 503] on button "Start lesson" at bounding box center [405, 504] width 94 height 29
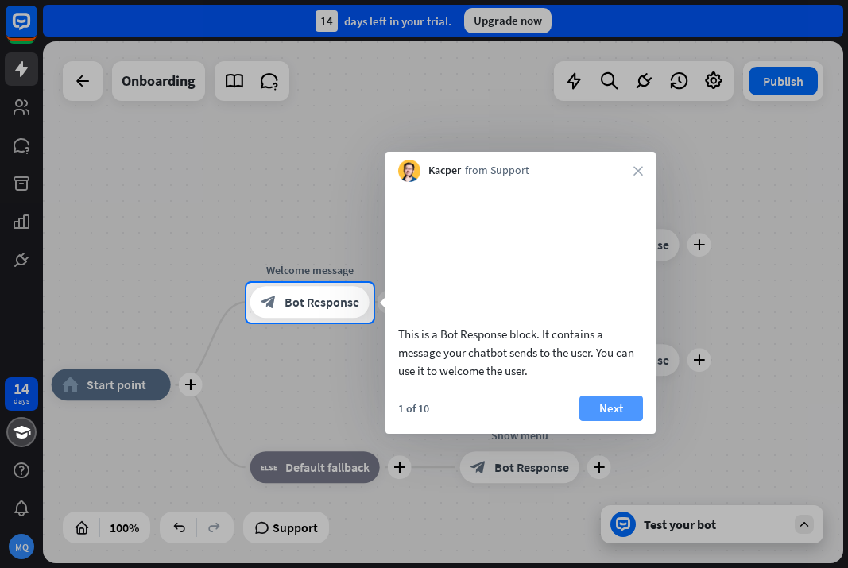
click at [604, 421] on button "Next" at bounding box center [611, 408] width 64 height 25
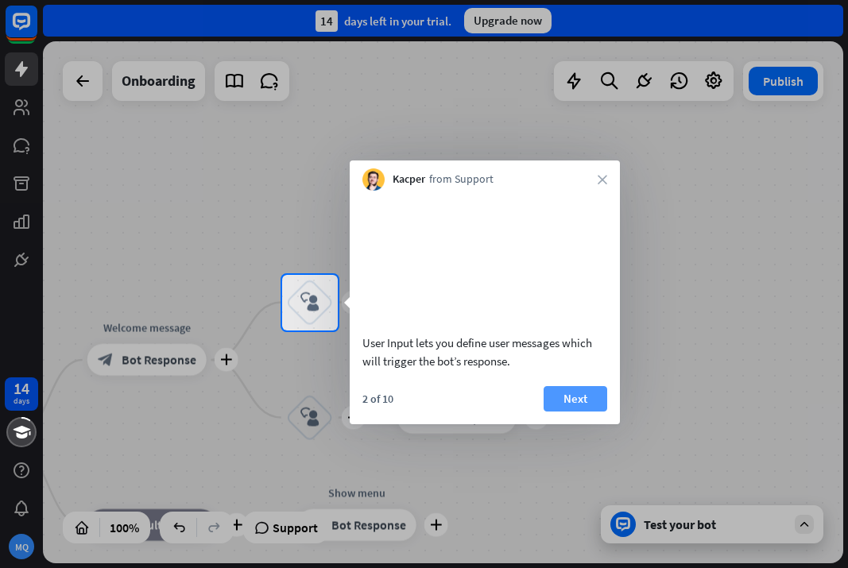
click at [576, 412] on button "Next" at bounding box center [576, 398] width 64 height 25
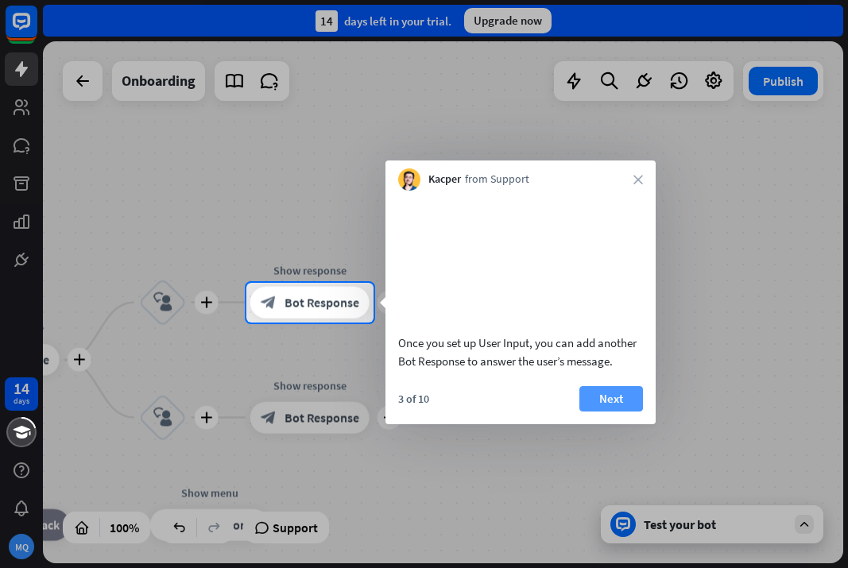
click at [629, 412] on button "Next" at bounding box center [611, 398] width 64 height 25
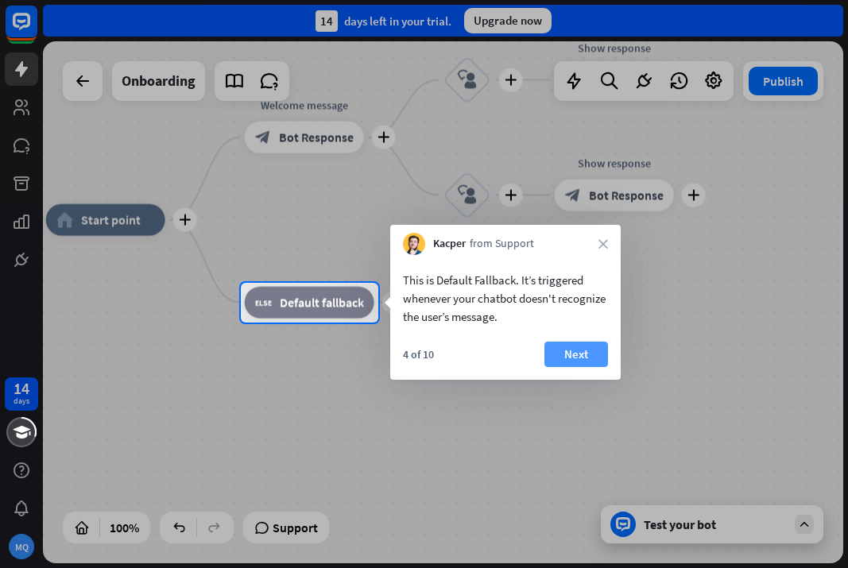
click at [578, 351] on button "Next" at bounding box center [576, 354] width 64 height 25
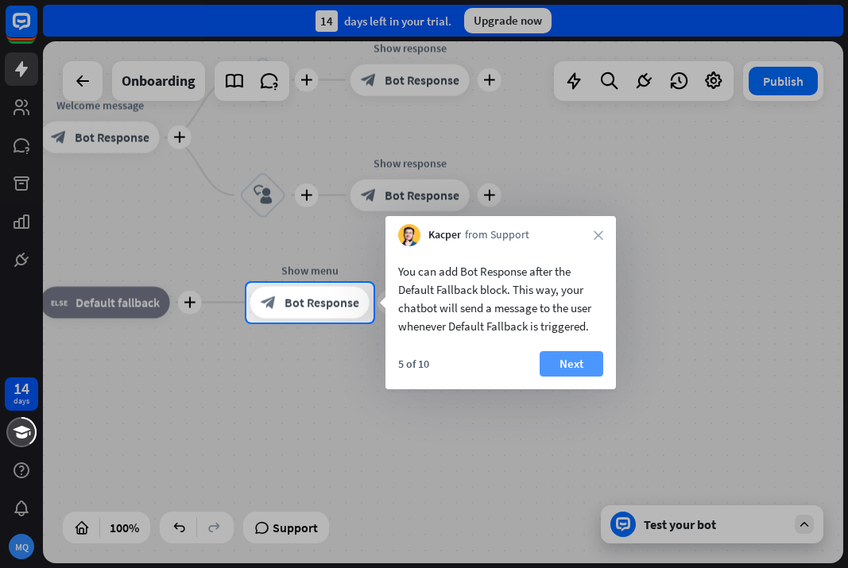
click at [587, 371] on button "Next" at bounding box center [572, 363] width 64 height 25
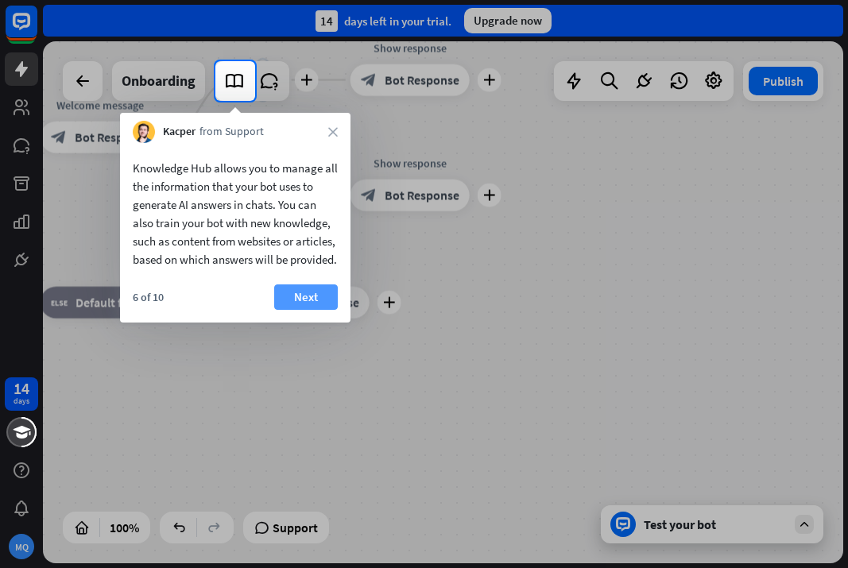
click at [288, 310] on button "Next" at bounding box center [306, 297] width 64 height 25
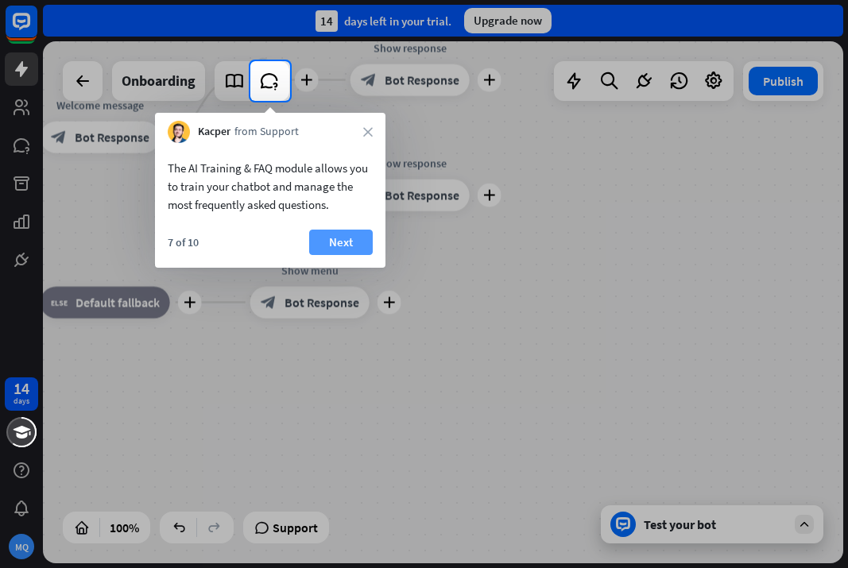
click at [336, 246] on button "Next" at bounding box center [341, 242] width 64 height 25
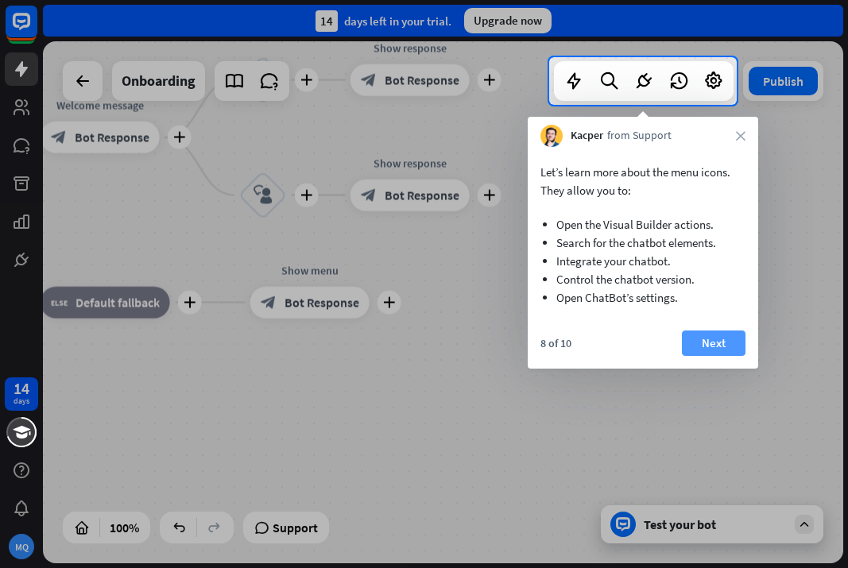
click at [710, 333] on button "Next" at bounding box center [714, 343] width 64 height 25
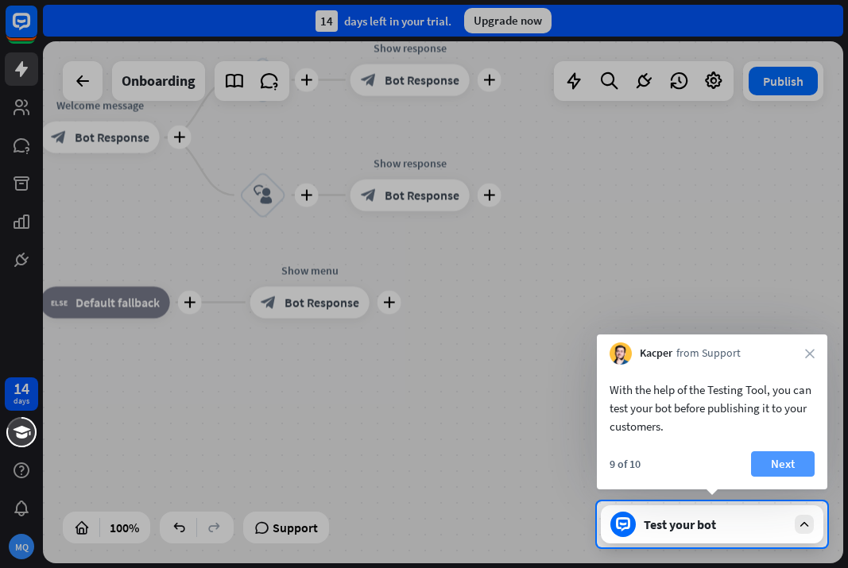
click at [756, 469] on button "Next" at bounding box center [783, 463] width 64 height 25
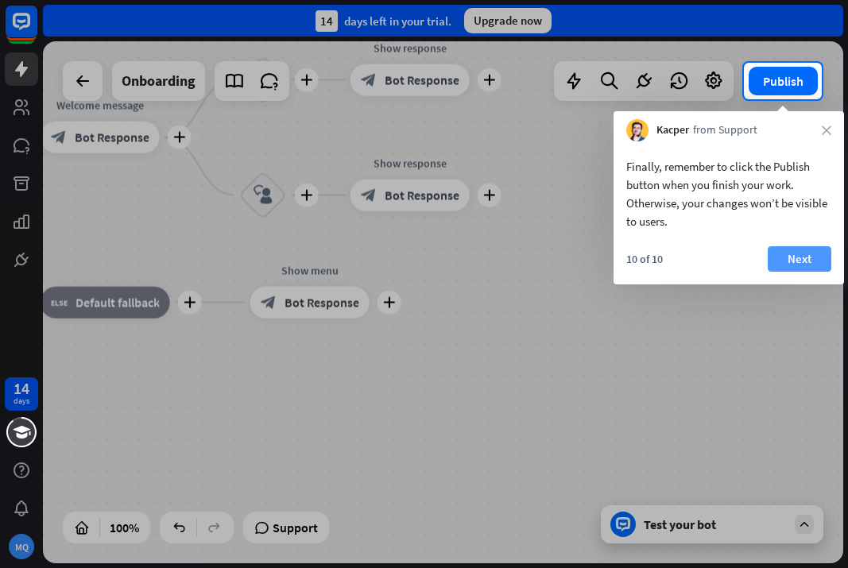
click at [756, 263] on button "Next" at bounding box center [800, 258] width 64 height 25
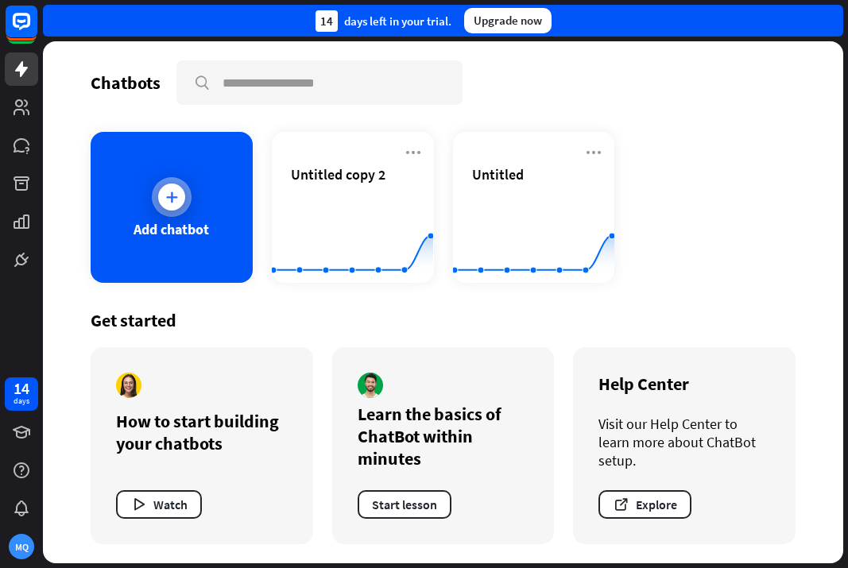
click at [184, 208] on div at bounding box center [172, 197] width 40 height 40
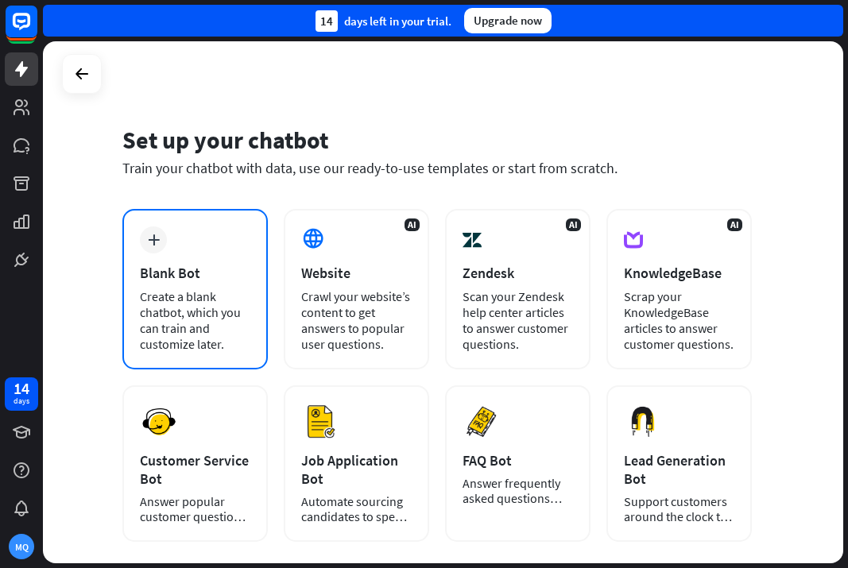
click at [165, 255] on div "plus Blank Bot Create a blank chatbot, which you can train and customize later." at bounding box center [194, 289] width 145 height 161
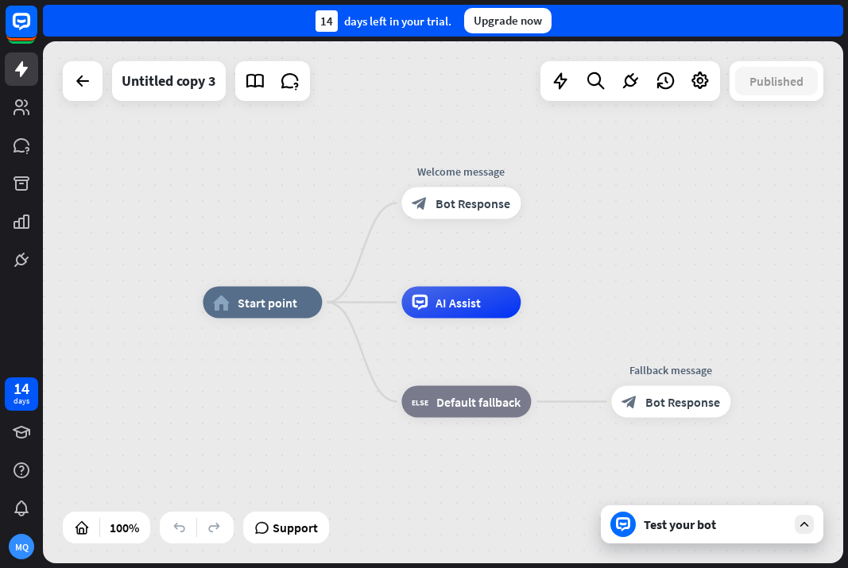
click at [704, 521] on div "Test your bot" at bounding box center [715, 525] width 143 height 16
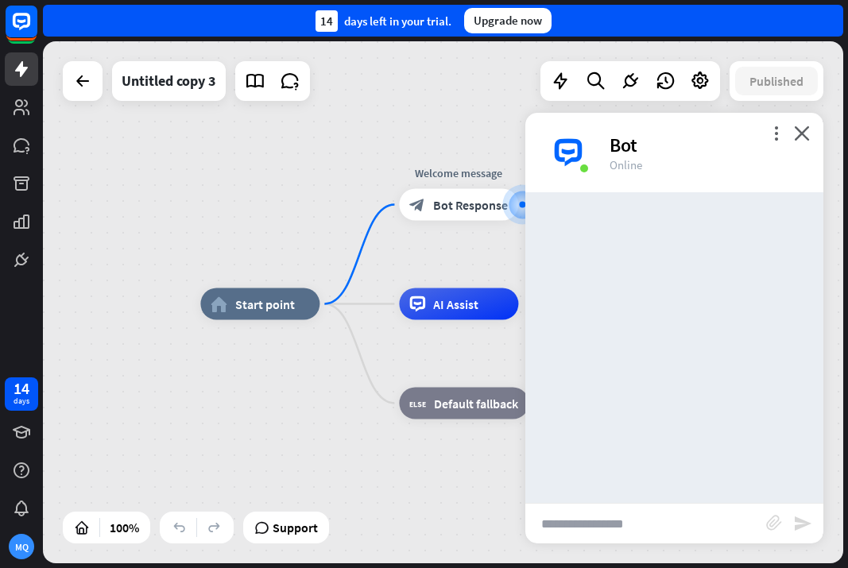
click at [646, 531] on input "text" at bounding box center [645, 524] width 241 height 40
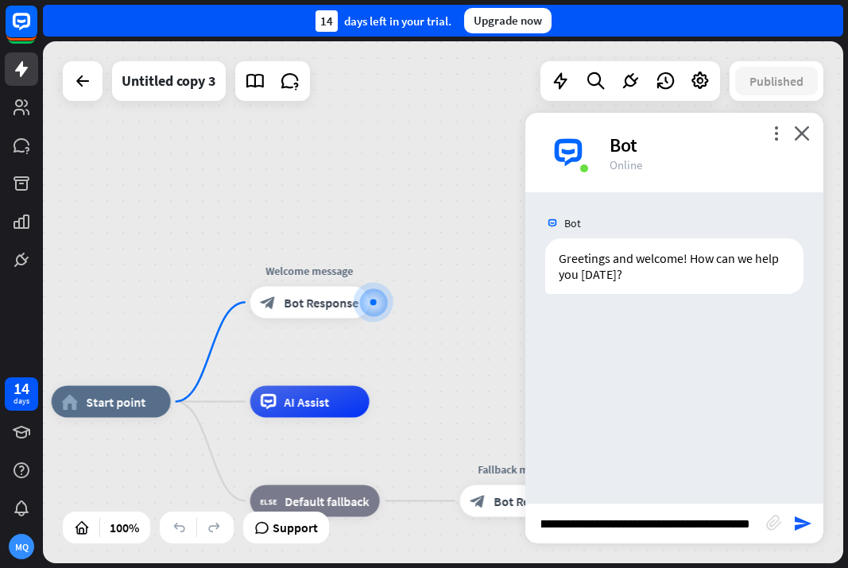
type input "**********"
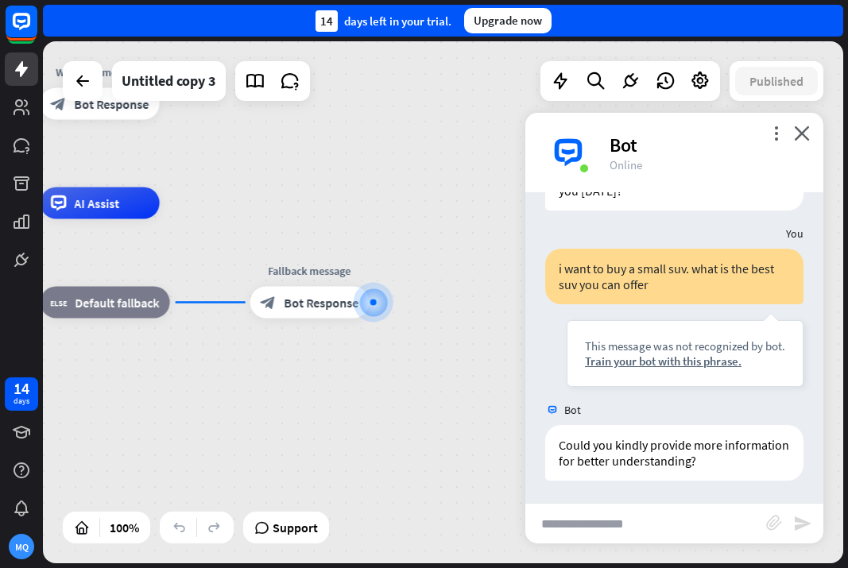
scroll to position [85, 0]
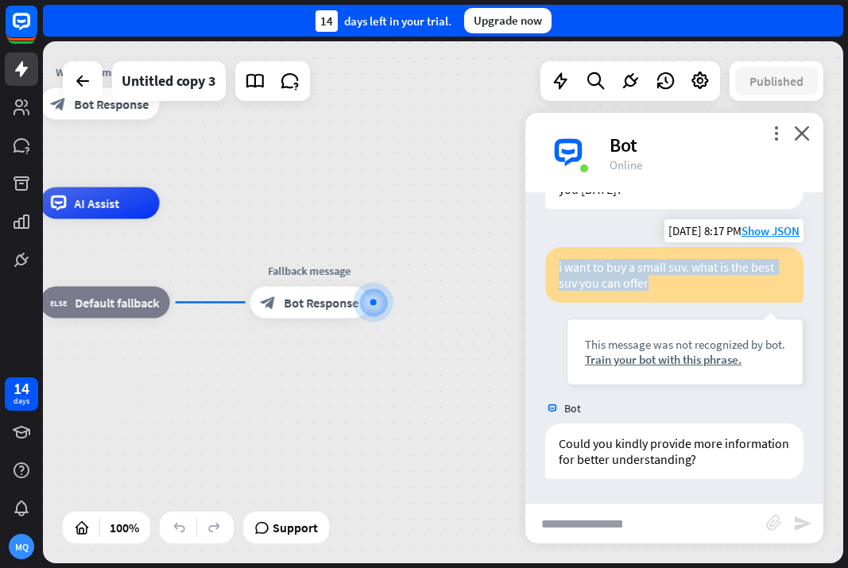
drag, startPoint x: 553, startPoint y: 262, endPoint x: 706, endPoint y: 281, distance: 154.5
click at [706, 281] on div "i want to buy a small suv. what is the best suv you can offer" at bounding box center [674, 275] width 258 height 56
copy div "i want to buy a small suv. what is the best suv you can offer"
